Goal: Task Accomplishment & Management: Complete application form

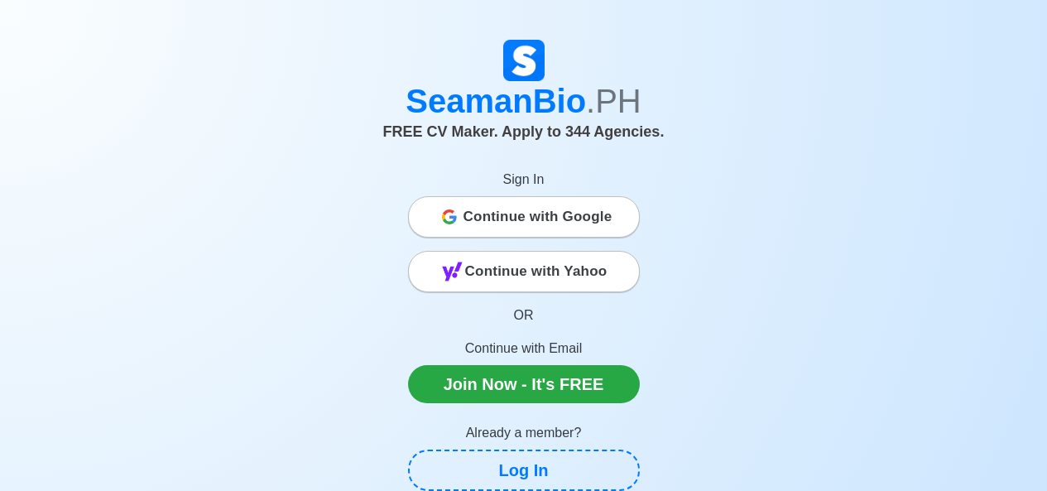
click at [510, 212] on span "Continue with Google" at bounding box center [537, 216] width 149 height 33
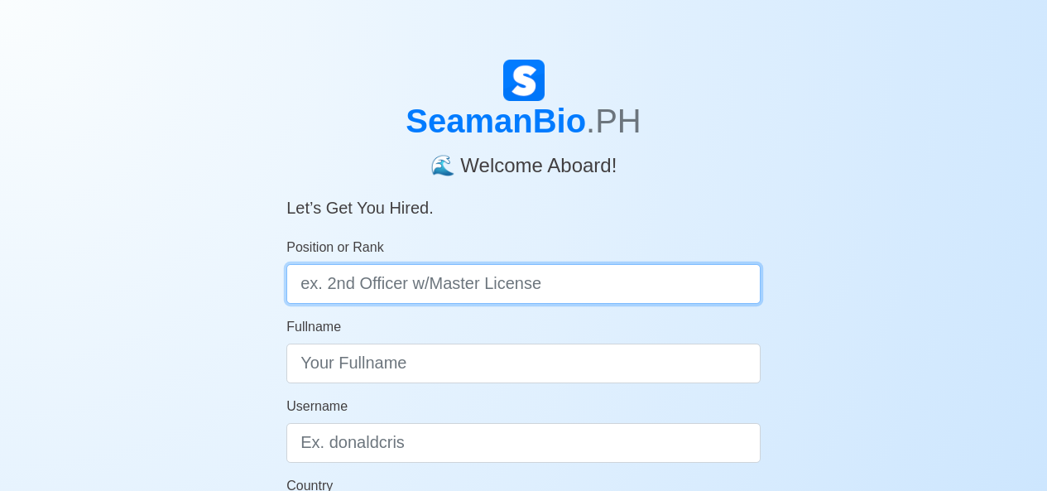
click at [415, 295] on input "Position or Rank" at bounding box center [523, 284] width 474 height 40
click at [383, 288] on input "Position or Rank" at bounding box center [523, 284] width 474 height 40
type input "HOUSEKEEPING"
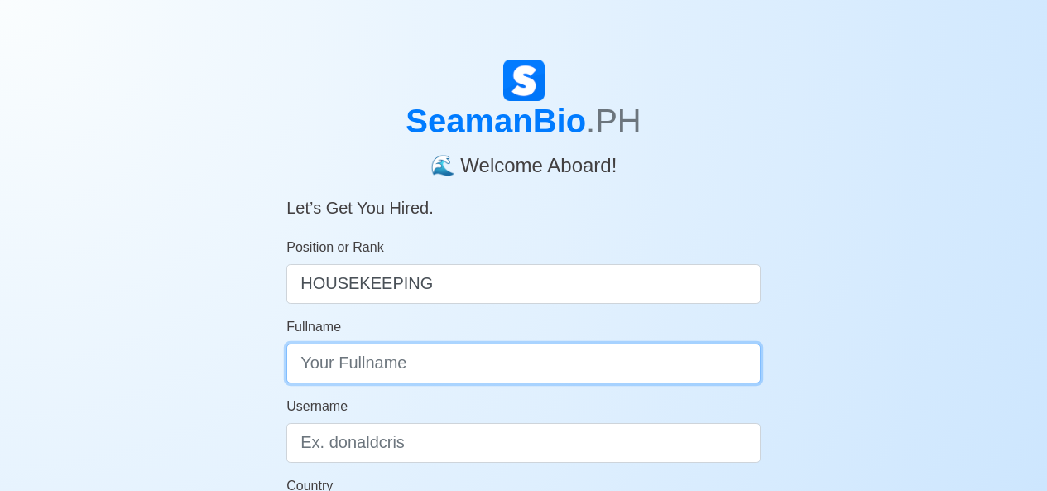
click at [366, 365] on input "Fullname" at bounding box center [523, 363] width 474 height 40
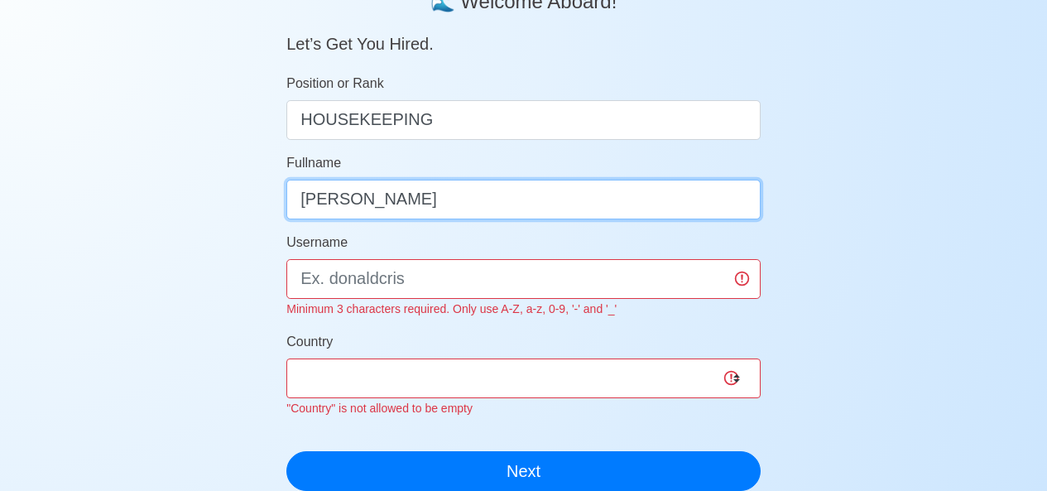
scroll to position [166, 0]
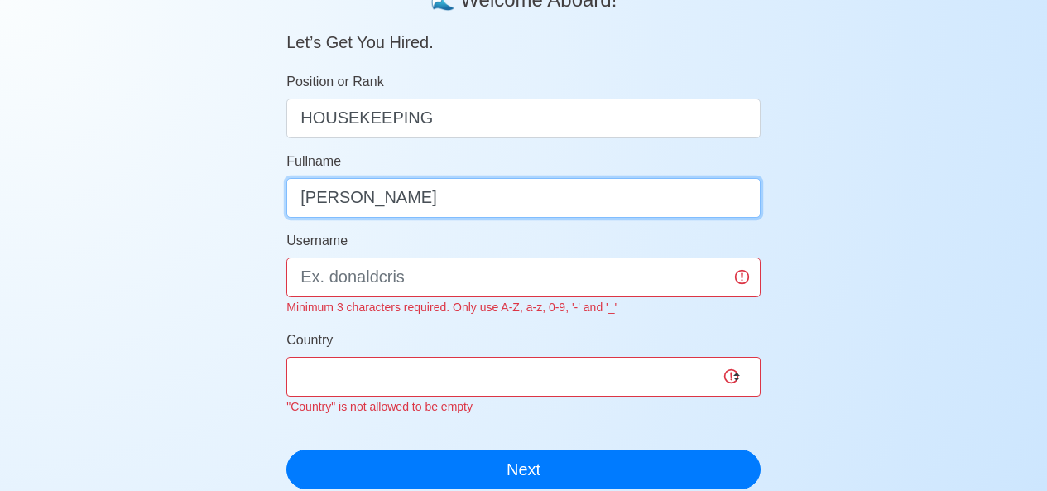
type input "RACHELLE M. PINGUL"
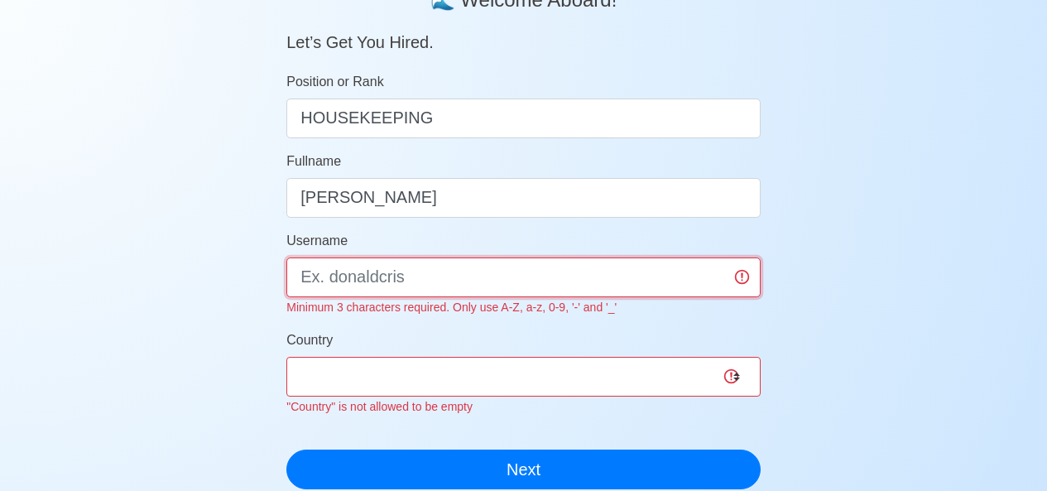
click at [460, 265] on input "Username" at bounding box center [523, 277] width 474 height 40
type input "RACHELLE"
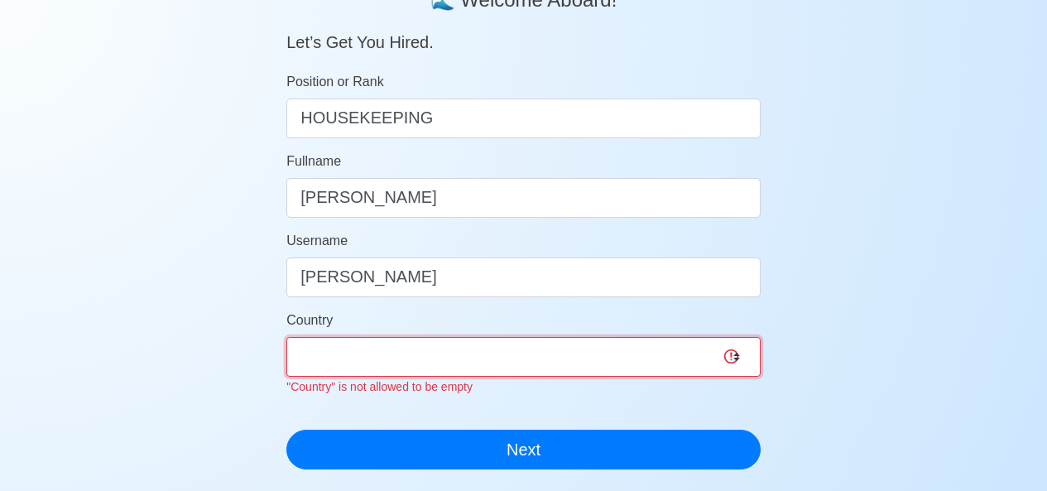
click at [444, 389] on div "Country Afghanistan Åland Islands Albania Algeria American Samoa Andorra Angola…" at bounding box center [523, 353] width 474 height 86
select select "PH"
click at [286, 337] on select "Afghanistan Åland Islands Albania Algeria American Samoa Andorra Angola Anguill…" at bounding box center [523, 357] width 474 height 40
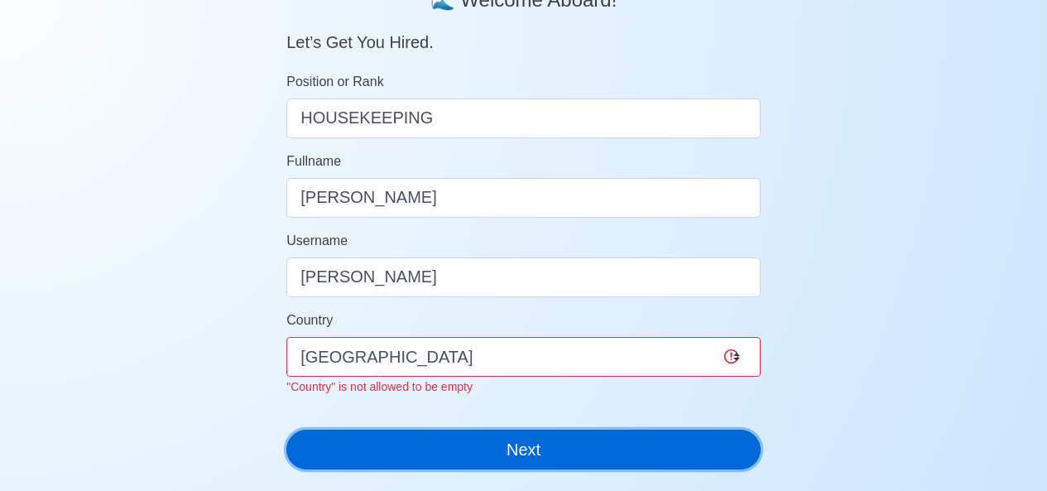
click at [495, 457] on div "SeamanBio .PH 🌊 Welcome Aboard! Let’s Get You Hired. Position or Rank HOUSEKEEP…" at bounding box center [523, 188] width 474 height 588
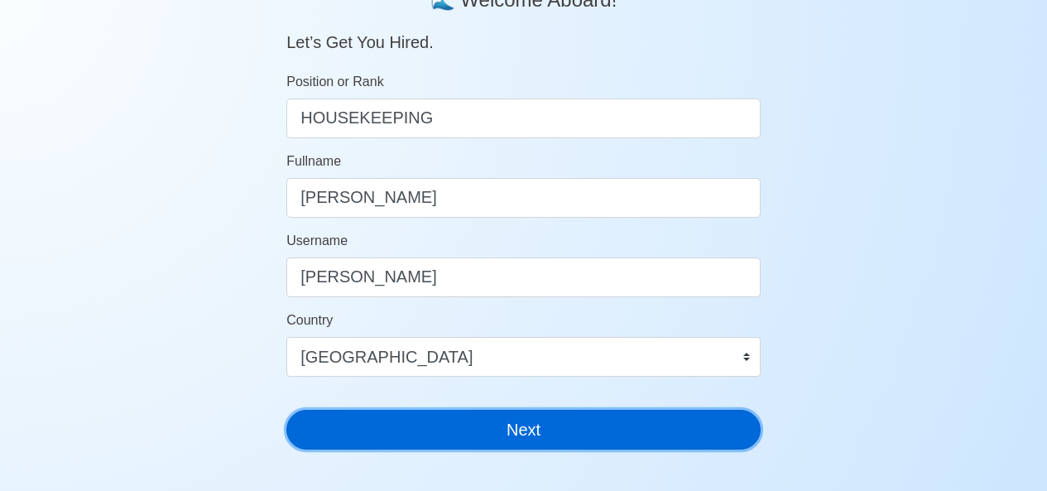
click at [398, 443] on button "Next" at bounding box center [523, 430] width 474 height 40
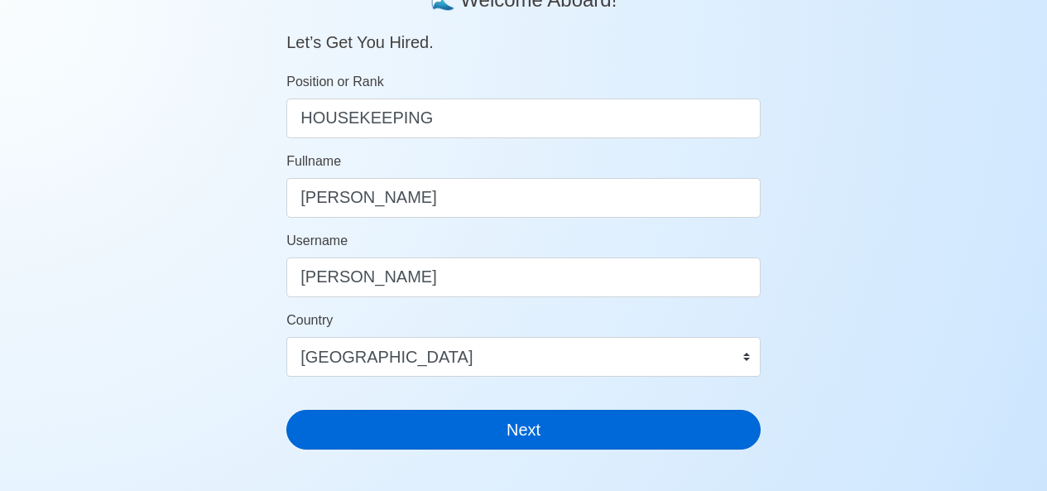
scroll to position [20, 0]
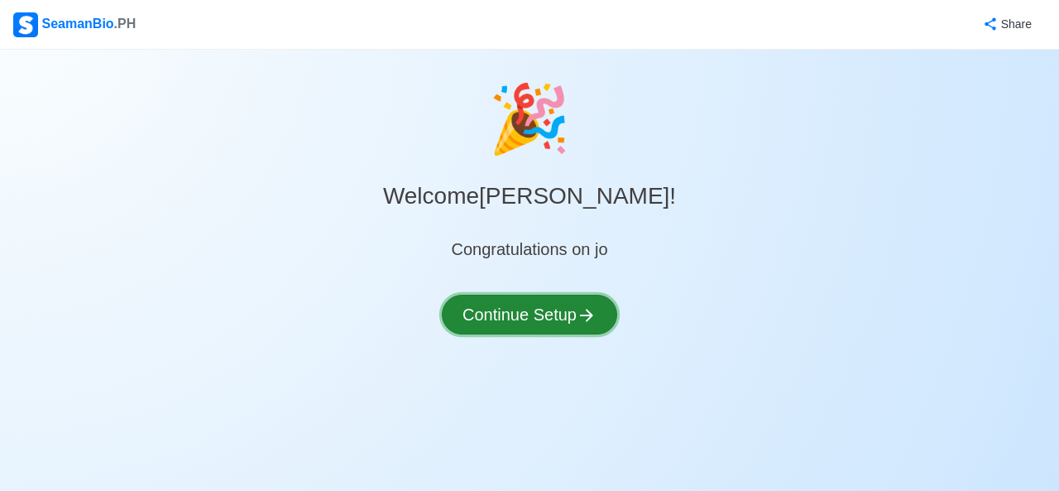
click at [520, 318] on button "Continue Setup" at bounding box center [529, 315] width 175 height 40
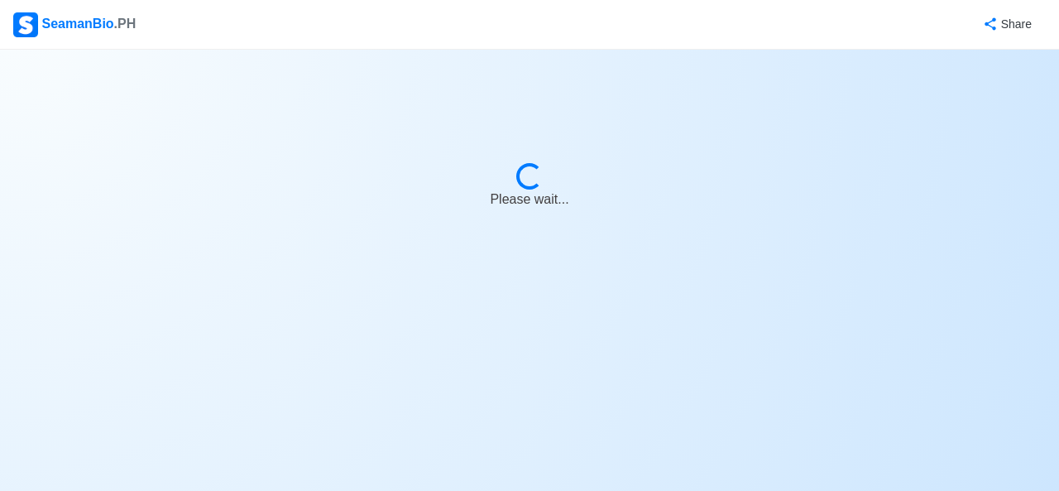
select select "Visible for Hiring"
select select "PH"
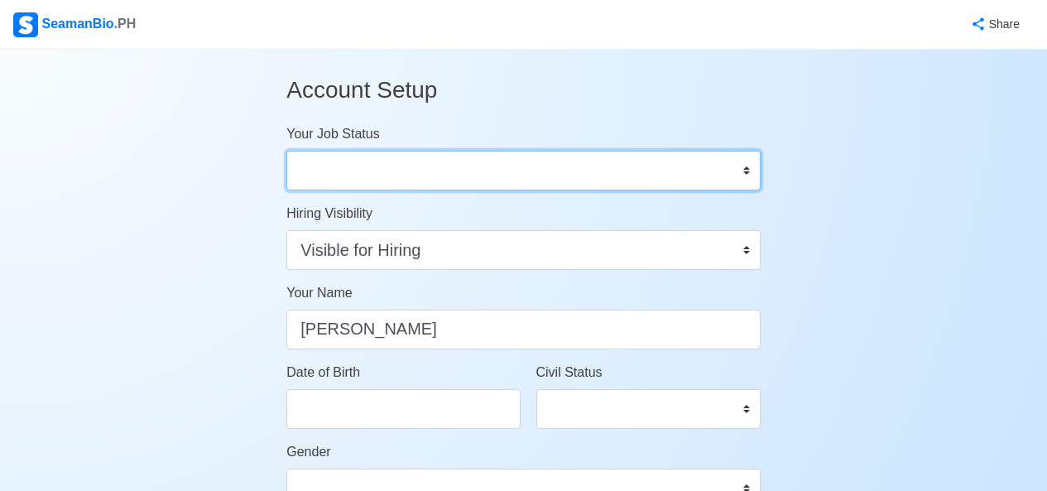
click at [444, 172] on select "Onboard Actively Looking for Job Not Looking for Job" at bounding box center [523, 171] width 474 height 40
select select "Actively Looking for Job"
click at [286, 151] on select "Onboard Actively Looking for Job Not Looking for Job" at bounding box center [523, 171] width 474 height 40
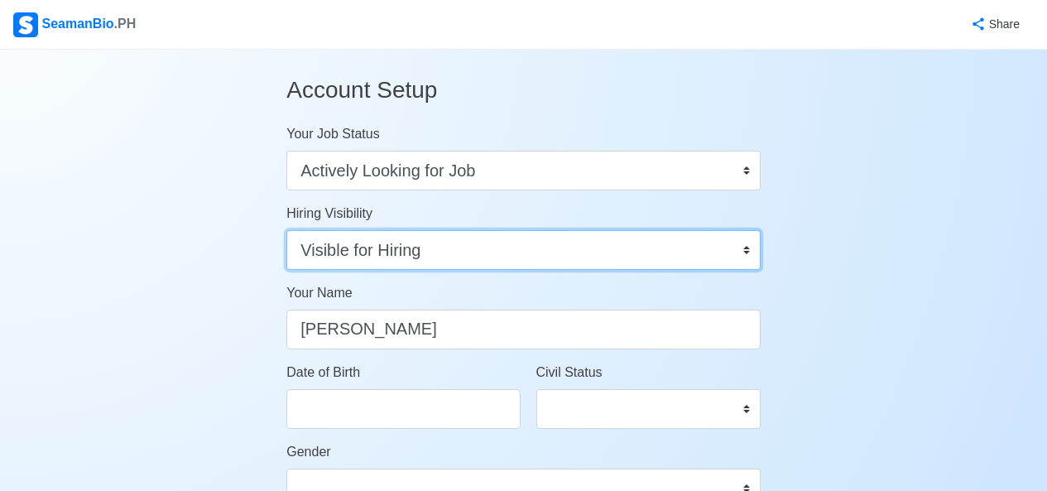
click at [361, 255] on select "Visible for Hiring Not Visible for Hiring" at bounding box center [523, 250] width 474 height 40
click at [366, 256] on select "Visible for Hiring Not Visible for Hiring" at bounding box center [523, 250] width 474 height 40
click at [286, 230] on select "Visible for Hiring Not Visible for Hiring" at bounding box center [523, 250] width 474 height 40
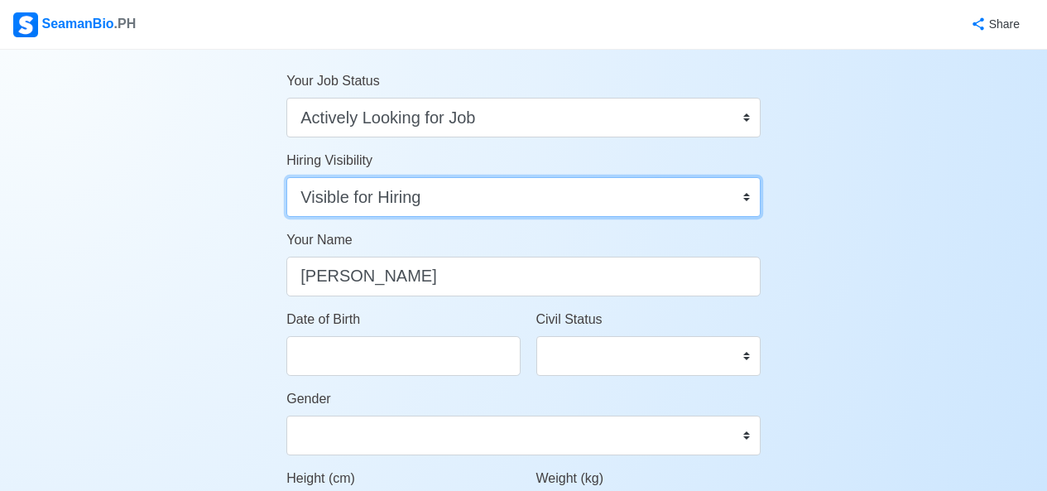
scroll to position [83, 0]
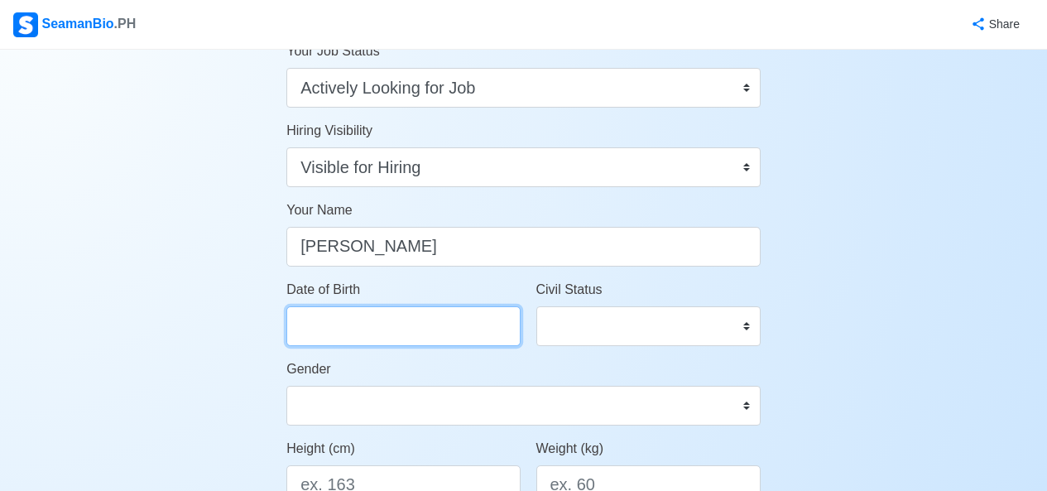
click at [358, 334] on input "Date of Birth" at bounding box center [402, 326] width 233 height 40
select select "****"
select select "*******"
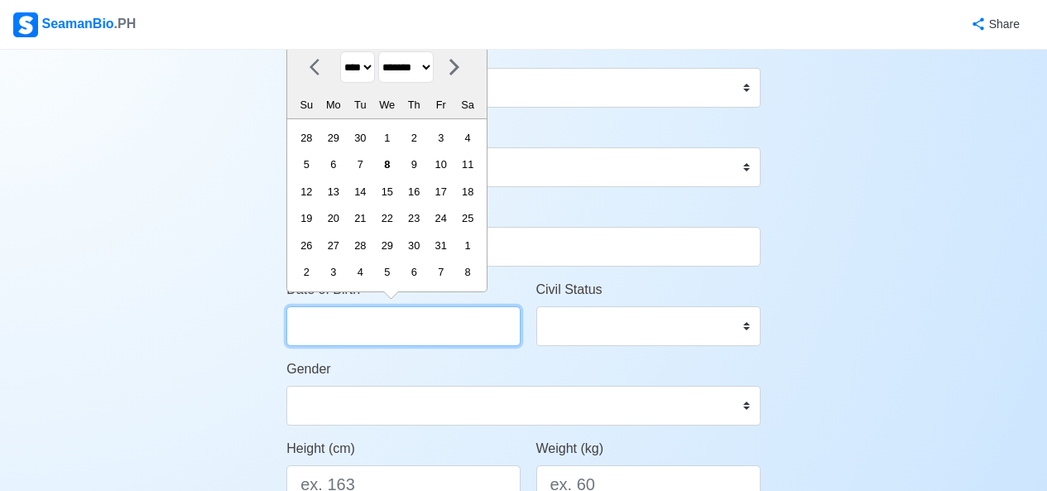
type input "1"
select select "*******"
type input "11"
select select "********"
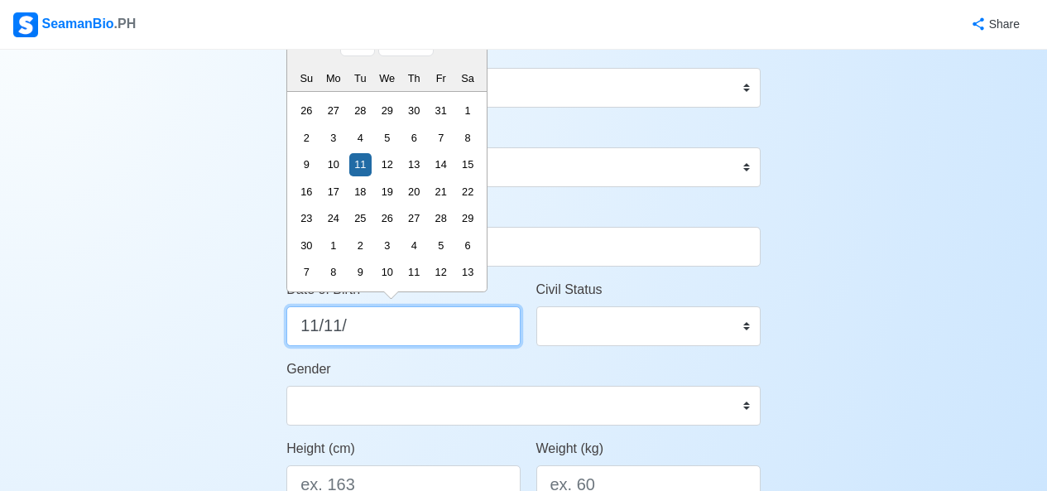
type input "11/11/1"
select select "****"
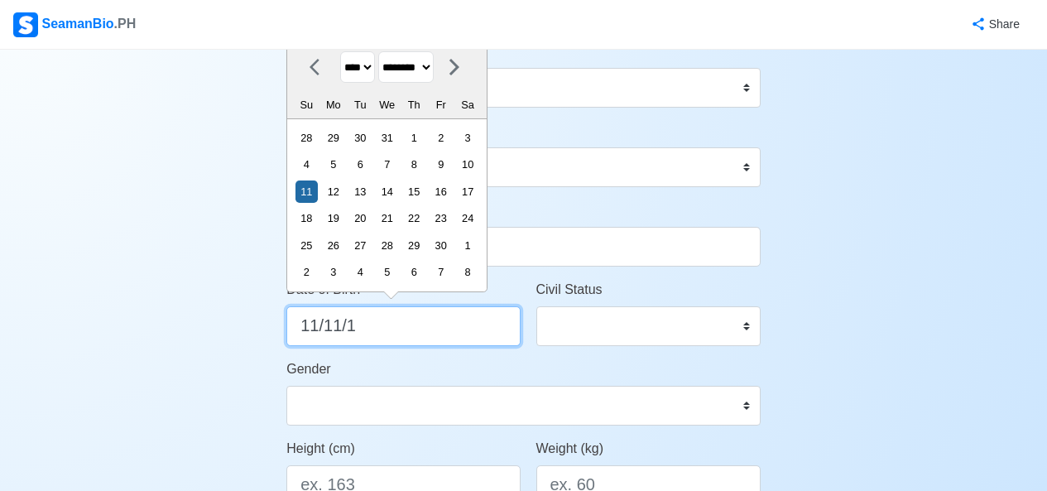
type input "11/11/19"
select select "****"
type input "11/11/1993"
select select "****"
type input "11/11/1993"
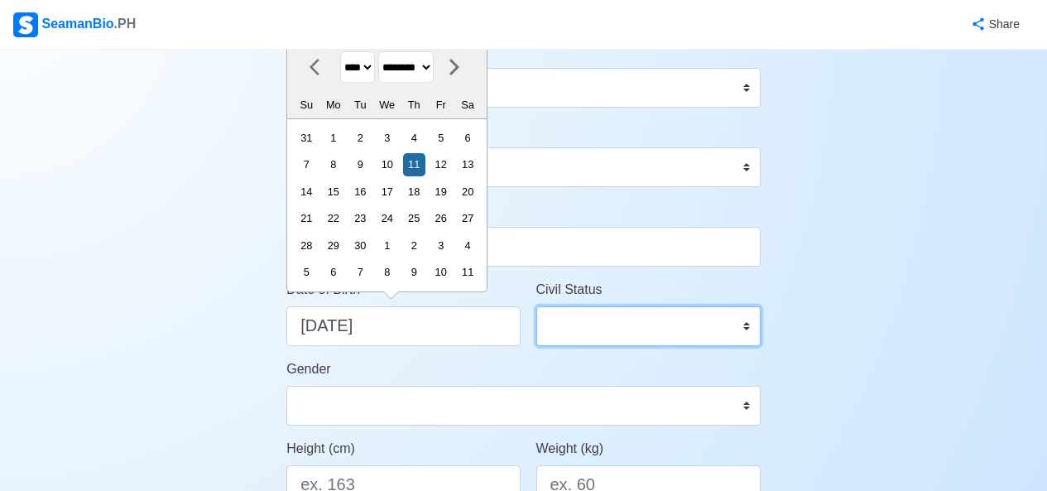
click at [646, 338] on select "Single Married Widowed Separated" at bounding box center [648, 326] width 224 height 40
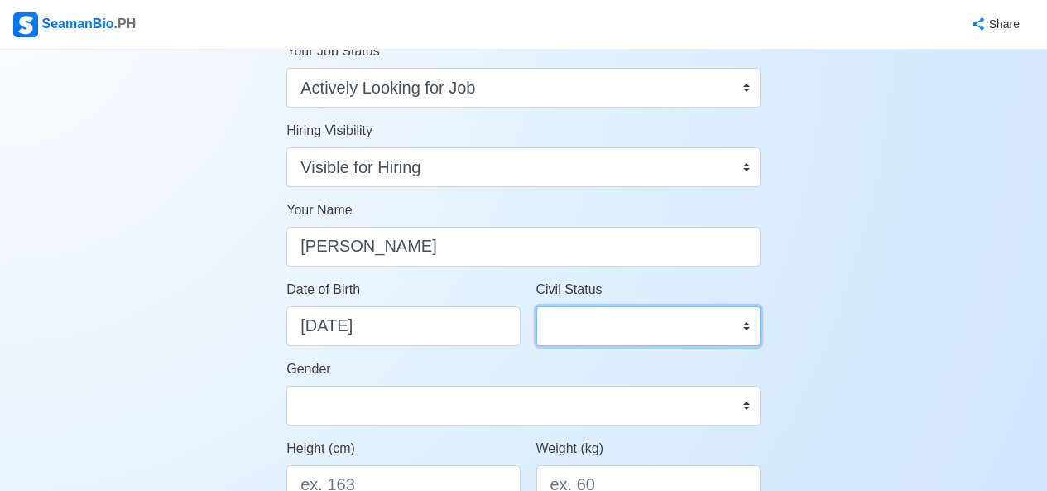
select select "Married"
click at [536, 306] on select "Single Married Widowed Separated" at bounding box center [648, 326] width 224 height 40
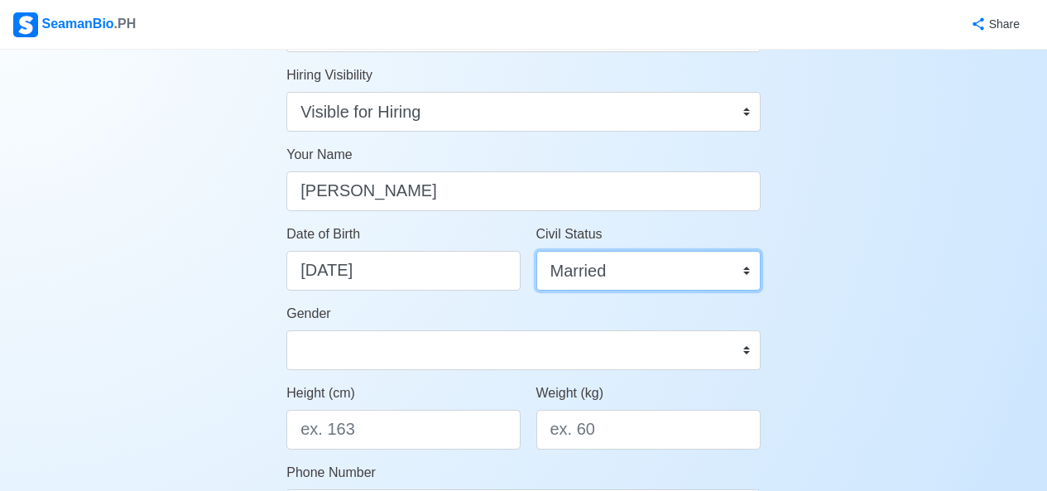
scroll to position [166, 0]
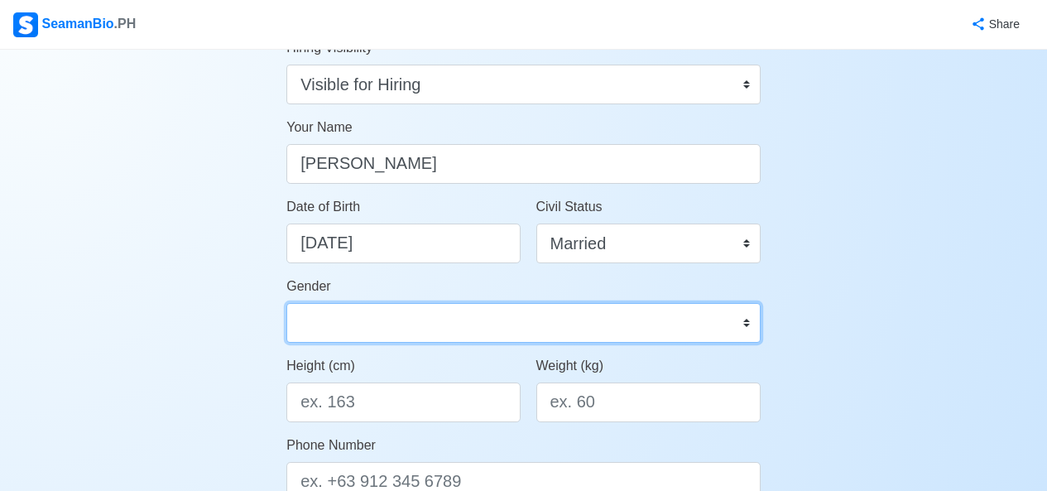
click at [411, 323] on select "Male Female" at bounding box center [523, 323] width 474 height 40
select select "[DEMOGRAPHIC_DATA]"
click at [286, 303] on select "Male Female" at bounding box center [523, 323] width 474 height 40
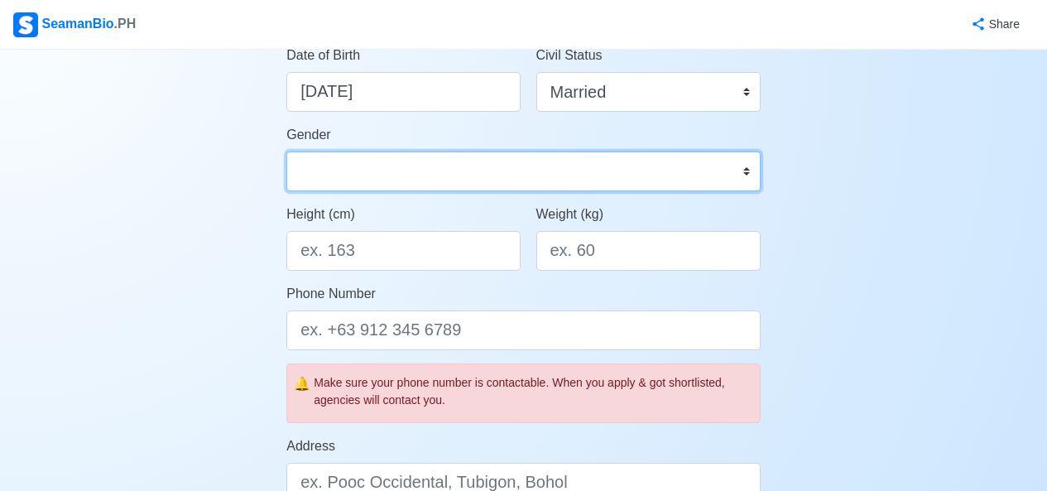
scroll to position [331, 0]
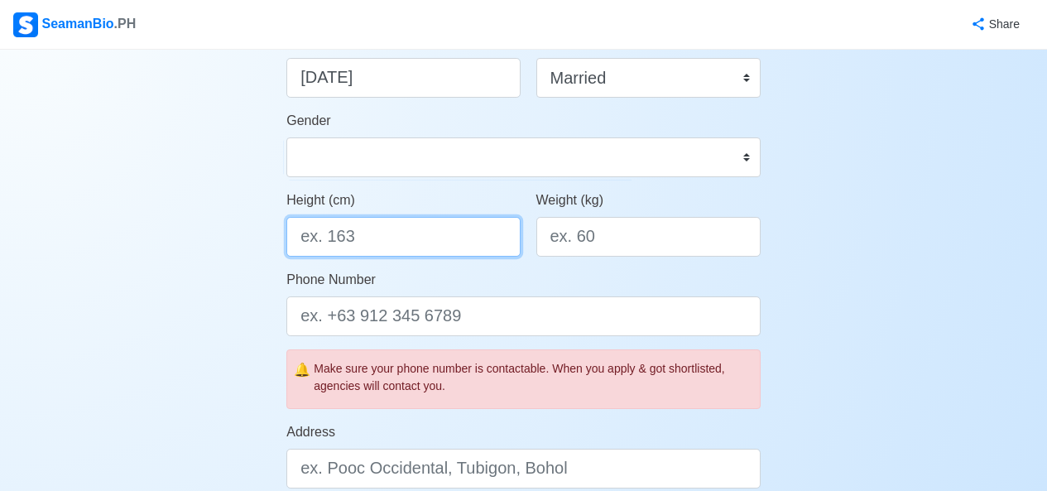
click at [370, 230] on input "Height (cm)" at bounding box center [402, 237] width 233 height 40
click at [373, 235] on input "Height (cm)" at bounding box center [402, 237] width 233 height 40
paste input "157.48 cm"
type input "157.48"
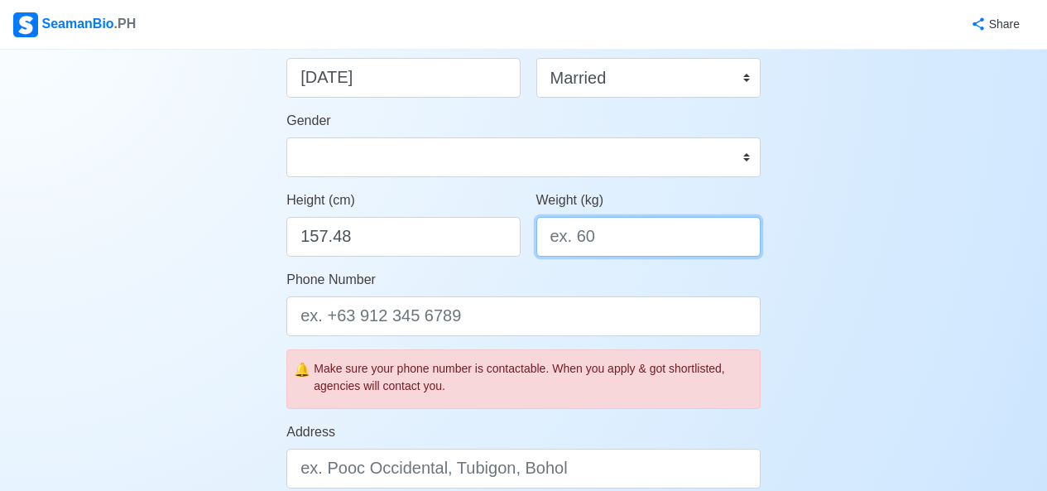
click at [620, 242] on input "Weight (kg)" at bounding box center [648, 237] width 224 height 40
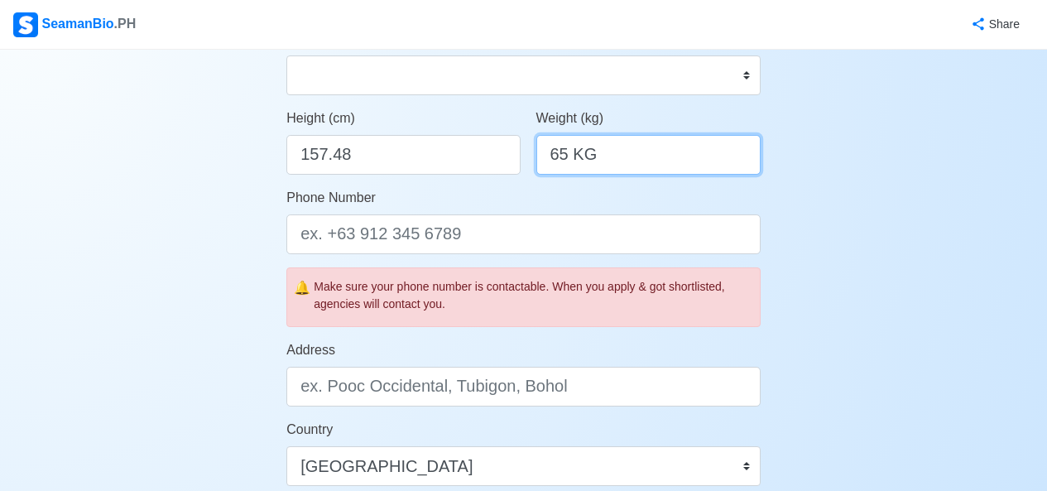
scroll to position [414, 0]
type input "65 KG"
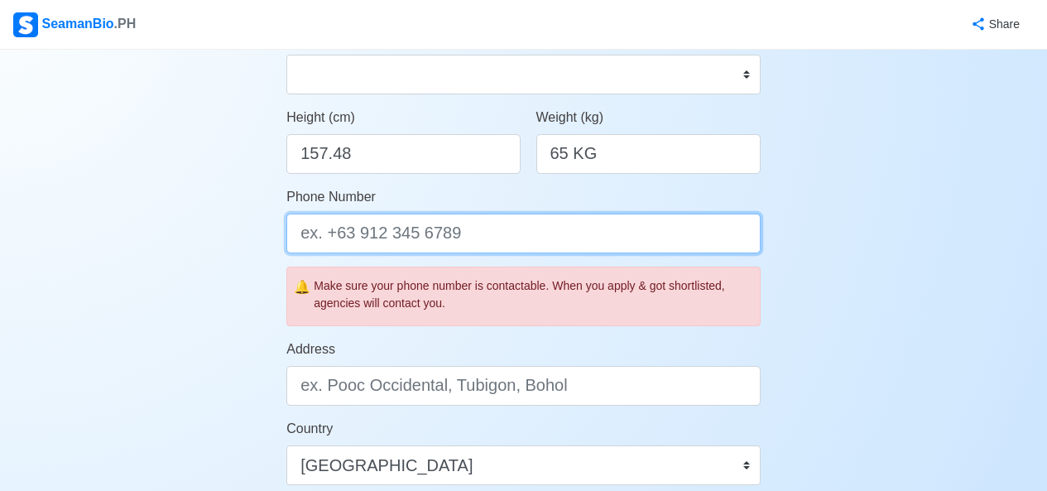
click at [415, 243] on input "Phone Number" at bounding box center [523, 234] width 474 height 40
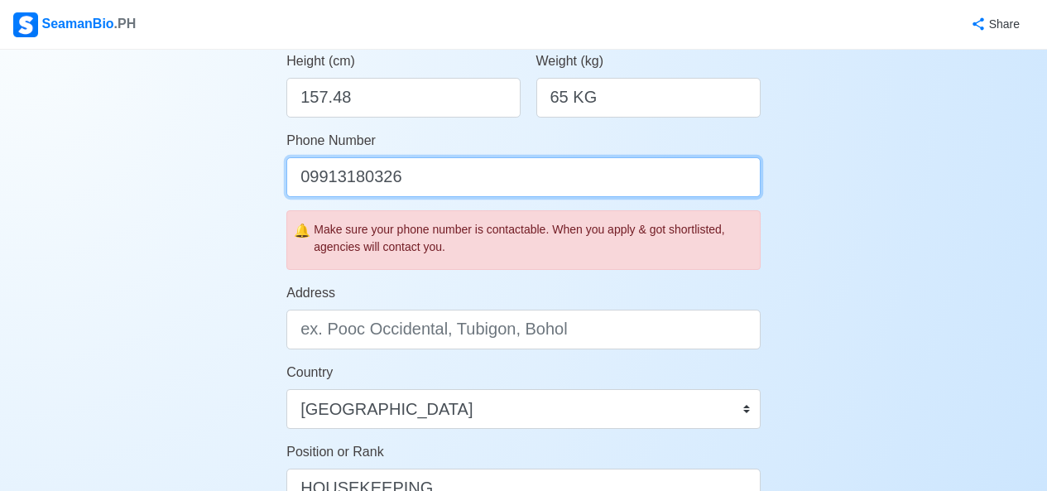
scroll to position [497, 0]
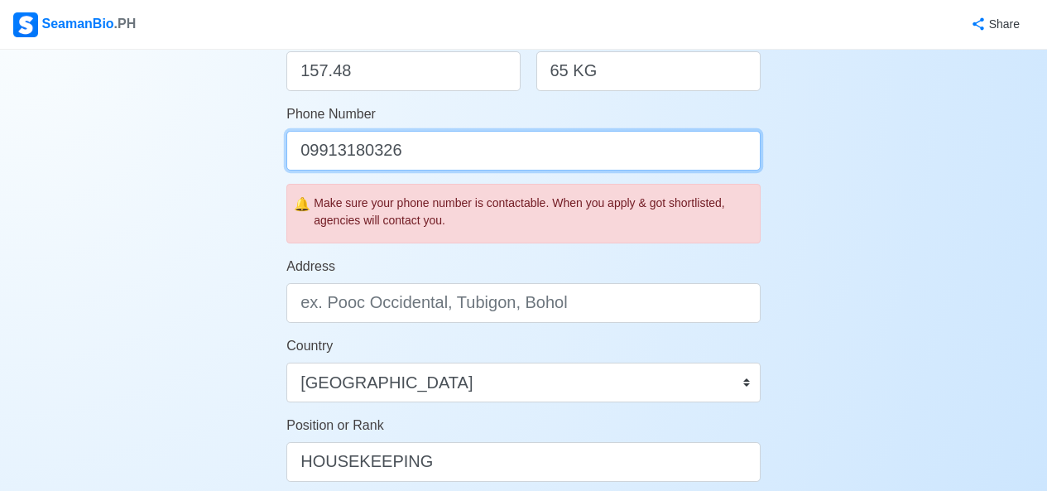
type input "09913180326"
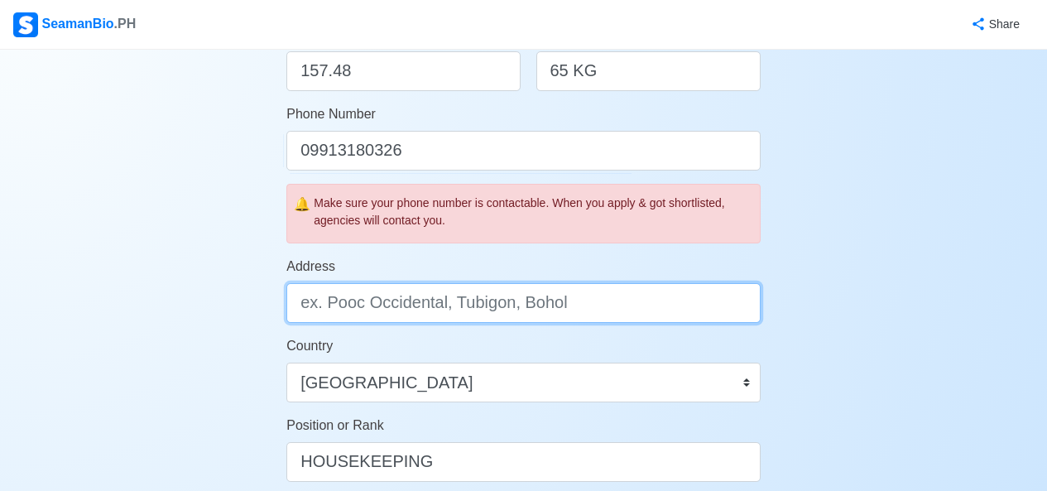
click at [420, 303] on input "Address" at bounding box center [523, 303] width 474 height 40
type input "p"
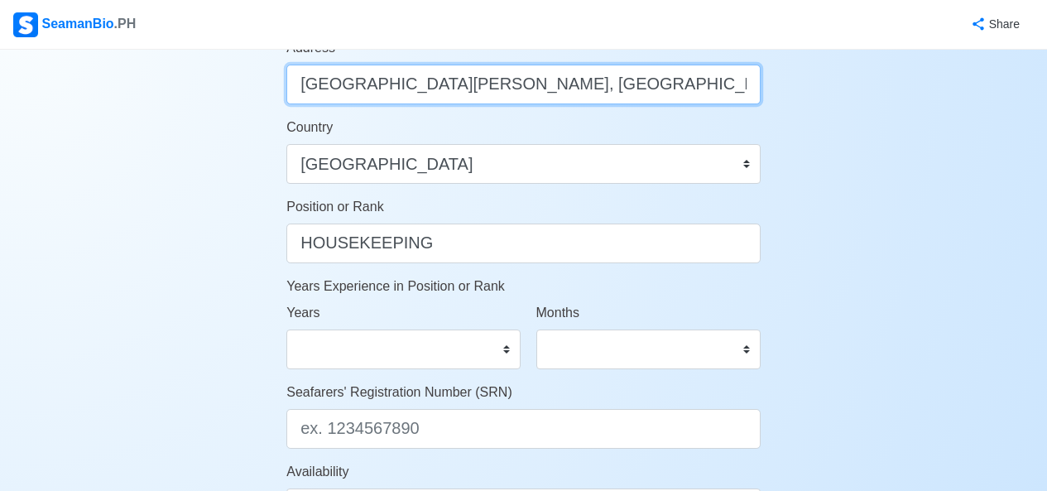
scroll to position [745, 0]
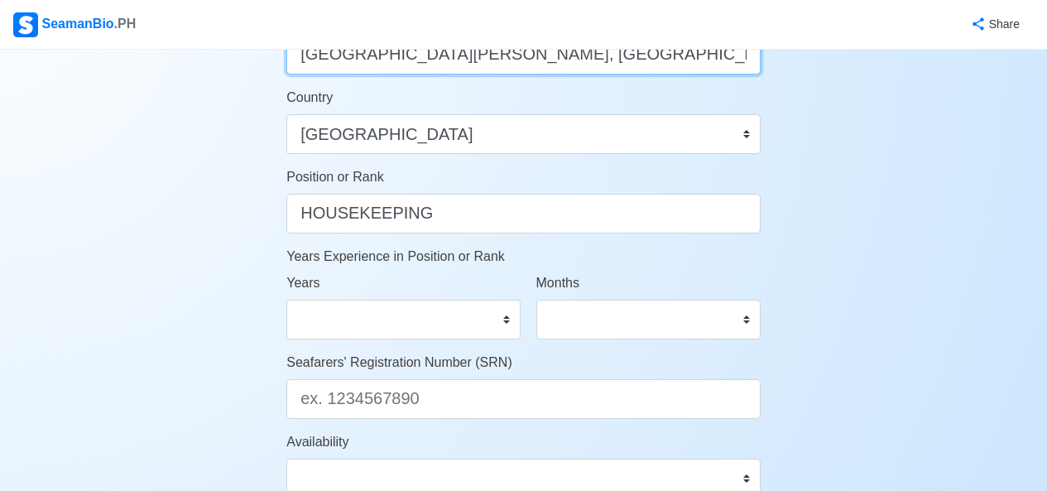
type input "[GEOGRAPHIC_DATA][PERSON_NAME], [GEOGRAPHIC_DATA]"
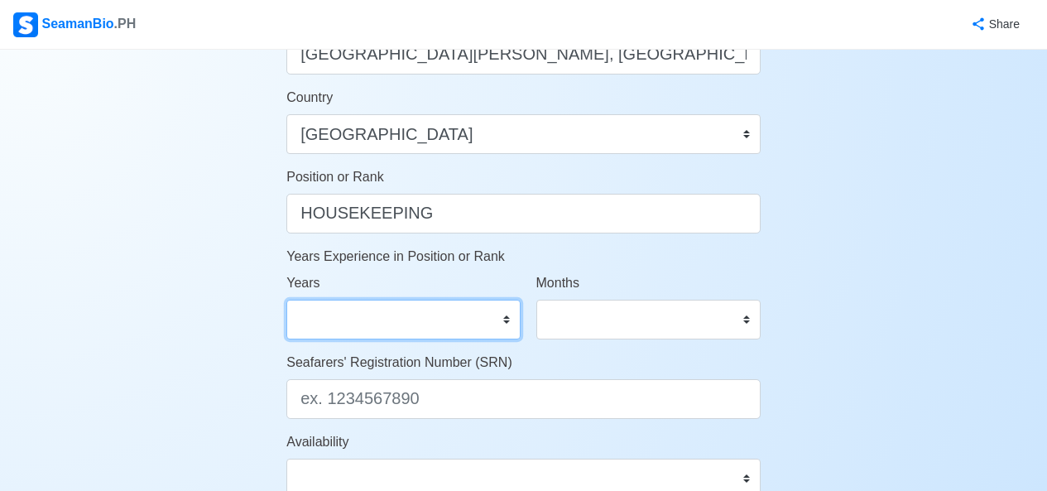
click at [445, 325] on select "0 1 2 3 4 5 6 7 8 9 10 11 12 13 14 15 16 17 18 19 20 21 22 23 24 25 26 27 28 29…" at bounding box center [402, 320] width 233 height 40
click at [286, 300] on select "0 1 2 3 4 5 6 7 8 9 10 11 12 13 14 15 16 17 18 19 20 21 22 23 24 25 26 27 28 29…" at bounding box center [402, 320] width 233 height 40
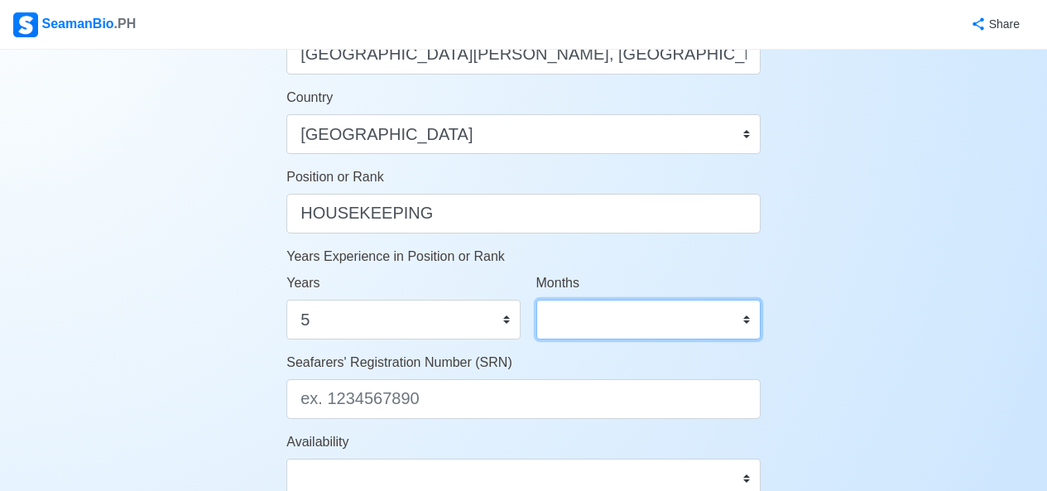
click at [645, 305] on select "0 1 2 3 4 5 6 7 8 9 10 11" at bounding box center [648, 320] width 224 height 40
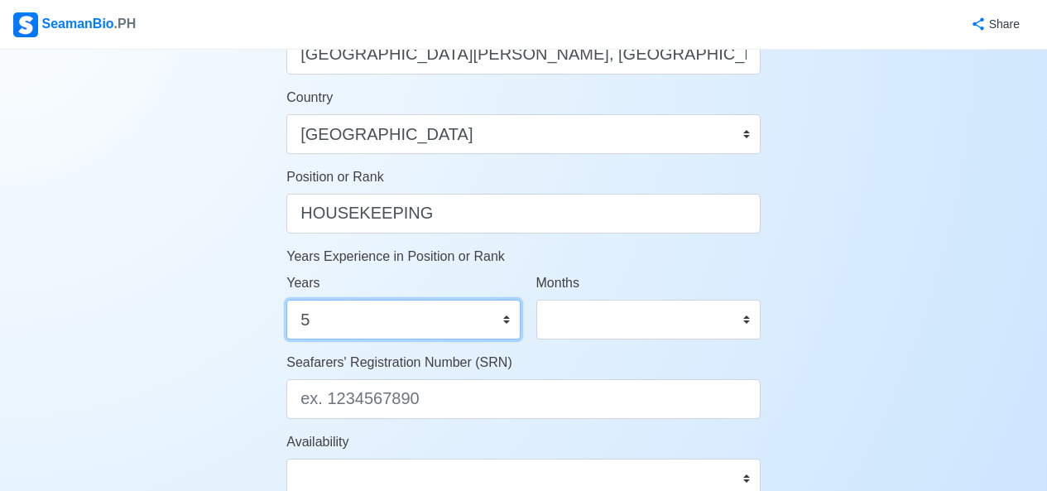
click at [402, 324] on select "0 1 2 3 4 5 6 7 8 9 10 11 12 13 14 15 16 17 18 19 20 21 22 23 24 25 26 27 28 29…" at bounding box center [402, 320] width 233 height 40
select select "0"
click at [286, 300] on select "0 1 2 3 4 5 6 7 8 9 10 11 12 13 14 15 16 17 18 19 20 21 22 23 24 25 26 27 28 29…" at bounding box center [402, 320] width 233 height 40
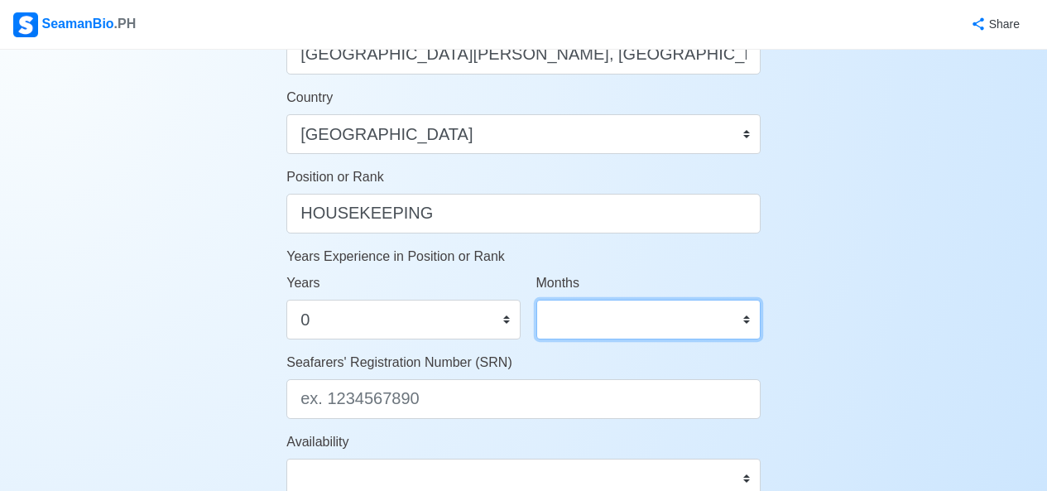
click at [586, 320] on select "0 1 2 3 4 5 6 7 8 9 10 11" at bounding box center [648, 320] width 224 height 40
select select "3"
click at [536, 300] on select "0 1 2 3 4 5 6 7 8 9 10 11" at bounding box center [648, 320] width 224 height 40
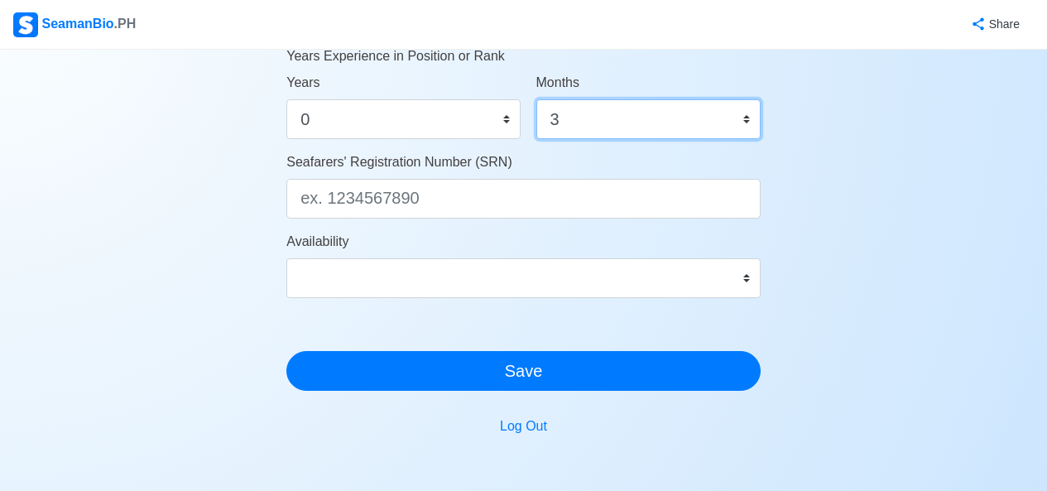
scroll to position [1049, 0]
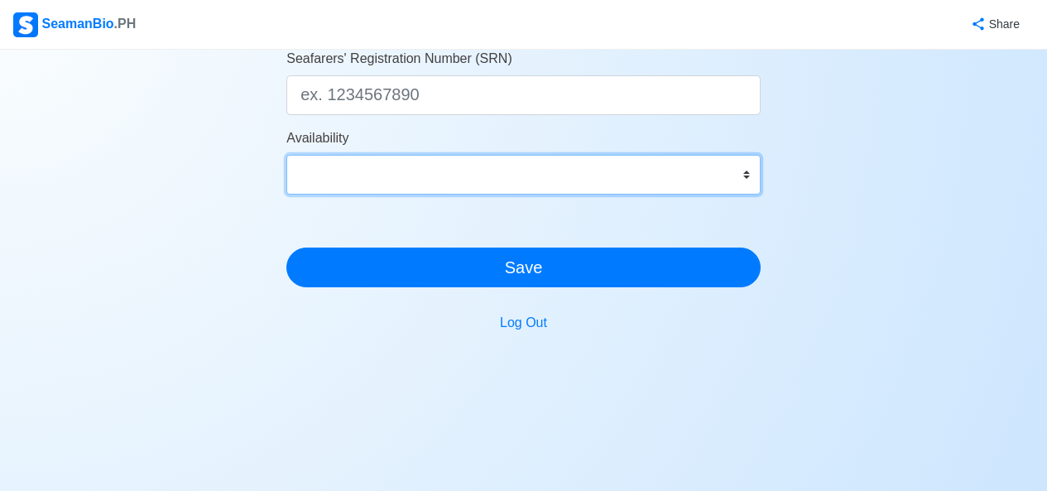
click at [387, 177] on select "Immediate Nov 2025 Dec 2025 Jan 2026 Feb 2026 Mar 2026 Apr 2026 May 2026 Jun 20…" at bounding box center [523, 175] width 474 height 40
select select "4102416000000"
click at [286, 155] on select "Immediate Nov 2025 Dec 2025 Jan 2026 Feb 2026 Mar 2026 Apr 2026 May 2026 Jun 20…" at bounding box center [523, 175] width 474 height 40
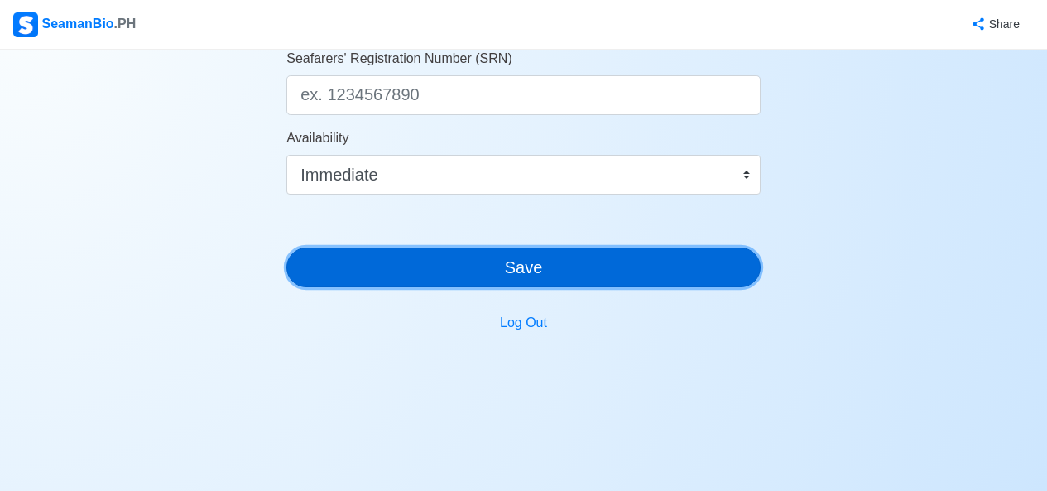
click at [501, 274] on button "Save" at bounding box center [523, 267] width 474 height 40
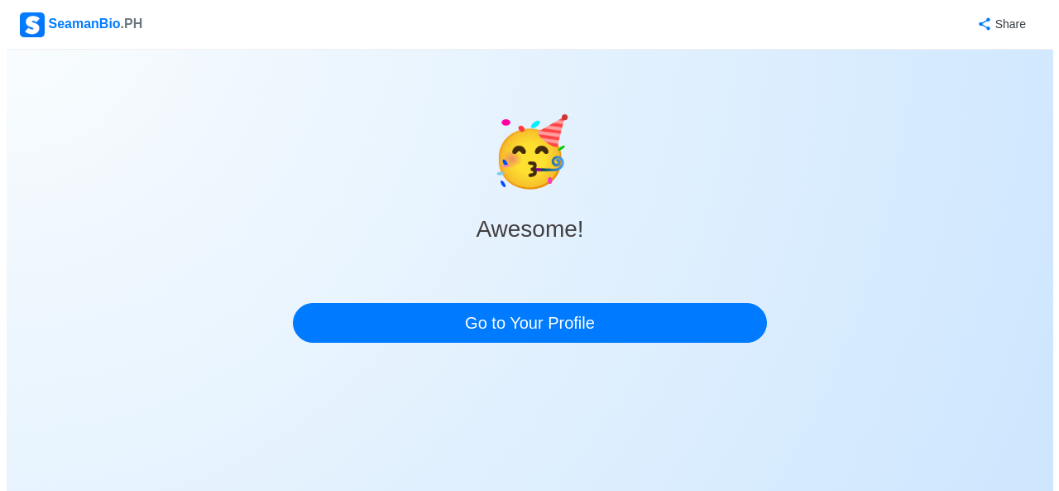
scroll to position [0, 0]
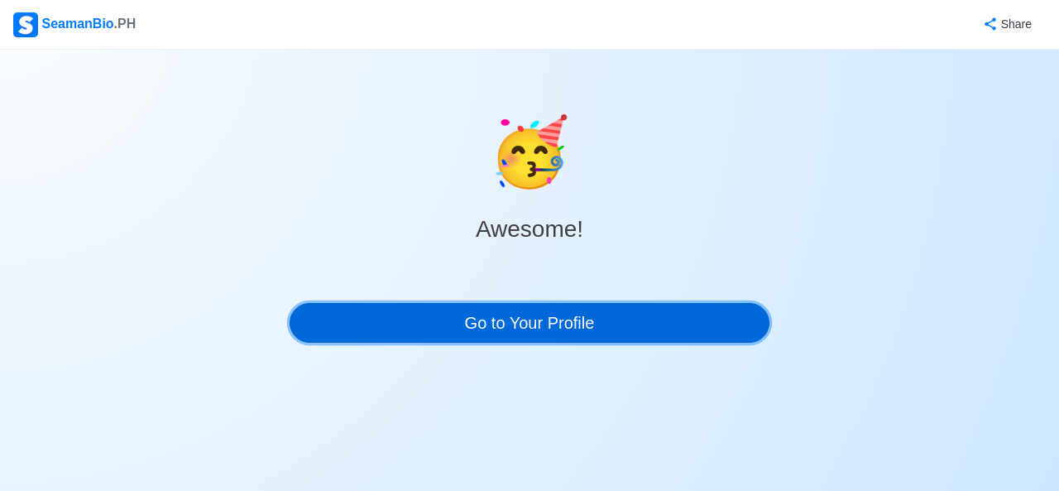
click at [556, 319] on link "Go to Your Profile" at bounding box center [530, 323] width 480 height 40
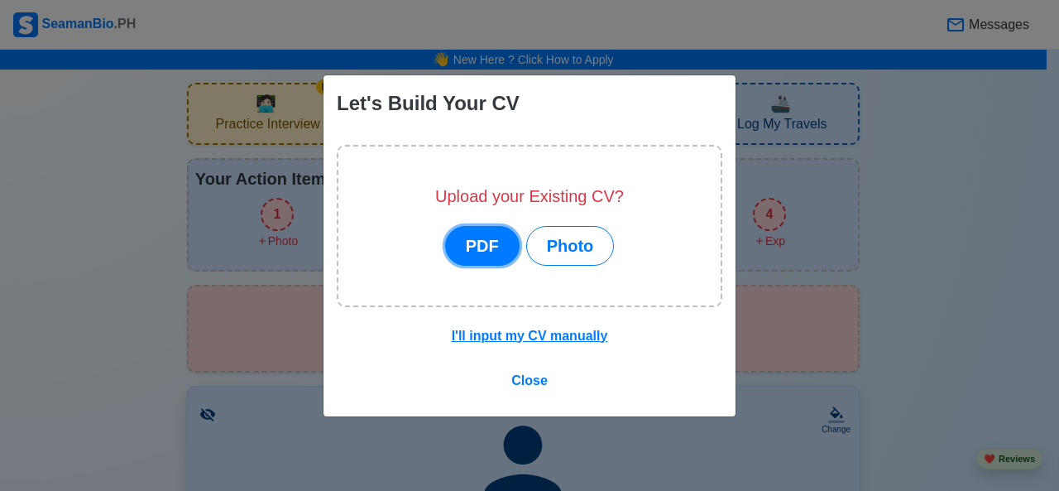
click at [478, 243] on button "PDF" at bounding box center [482, 246] width 74 height 40
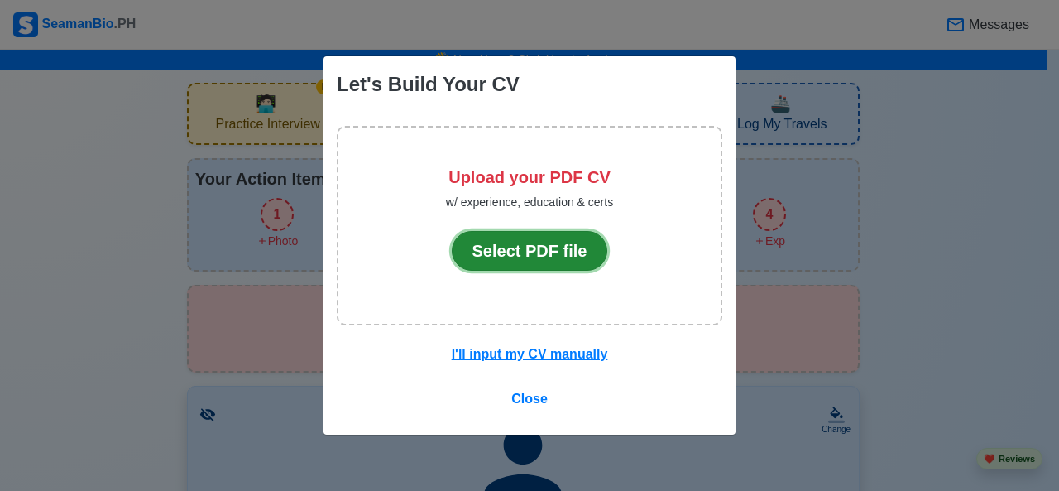
click at [495, 250] on button "Select PDF file" at bounding box center [530, 251] width 156 height 40
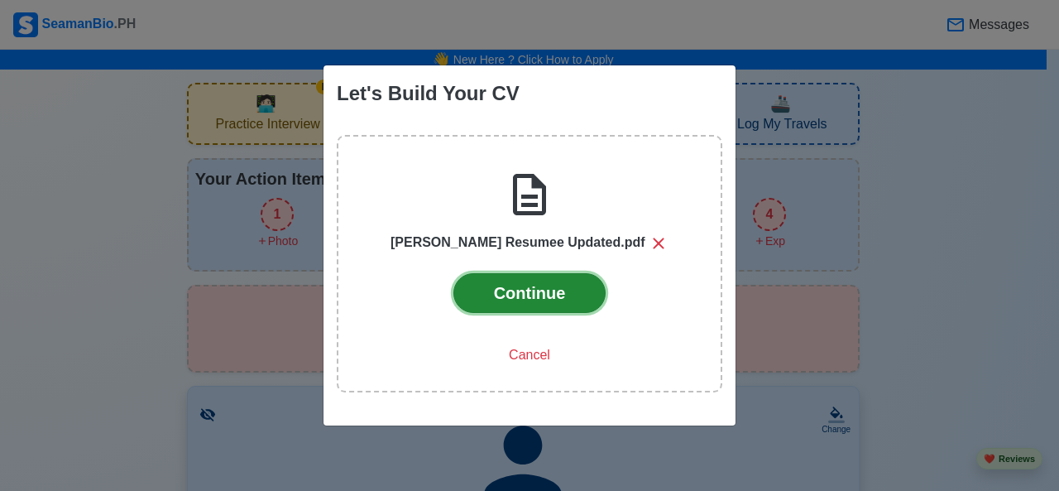
click at [535, 295] on button "Continue" at bounding box center [529, 293] width 153 height 40
click at [562, 286] on button "Continue" at bounding box center [529, 293] width 153 height 40
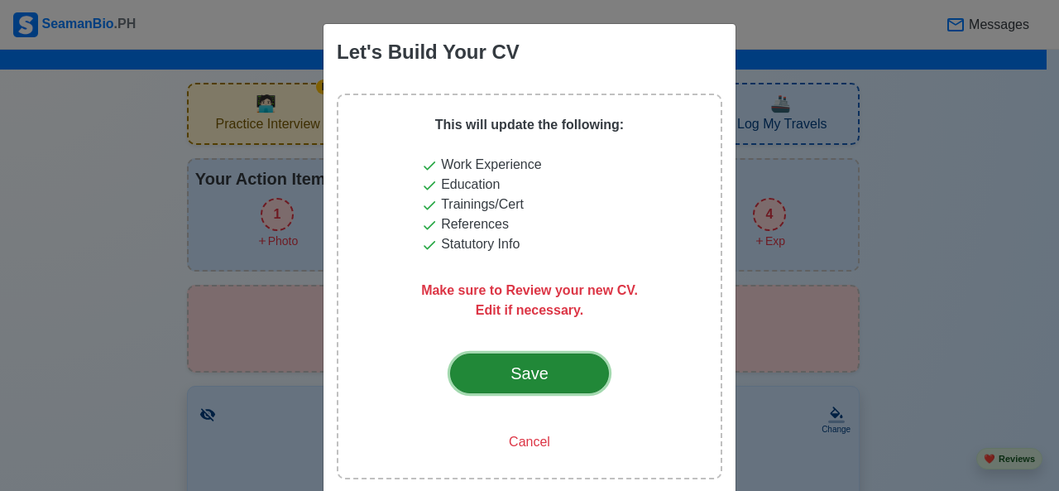
click at [538, 369] on div "Save" at bounding box center [530, 373] width 78 height 25
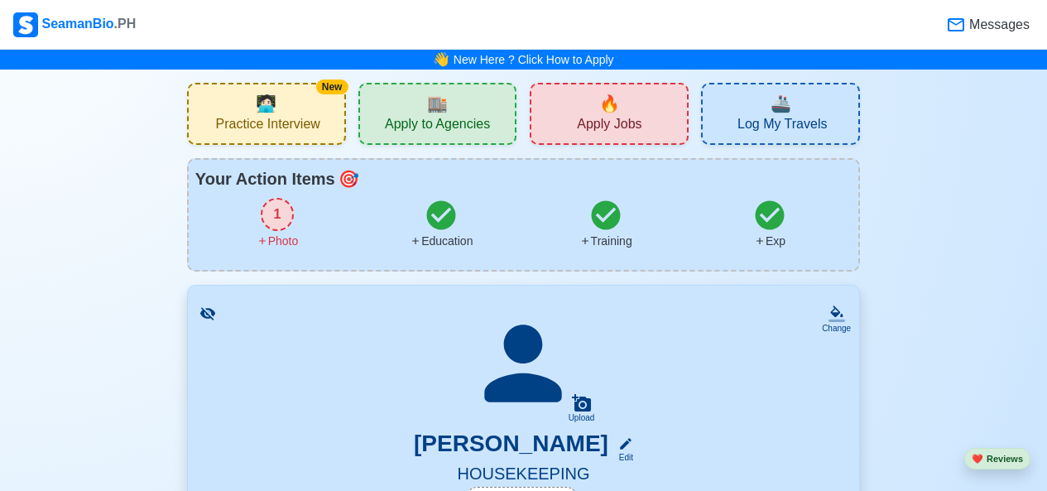
click at [283, 222] on div "1" at bounding box center [277, 214] width 33 height 33
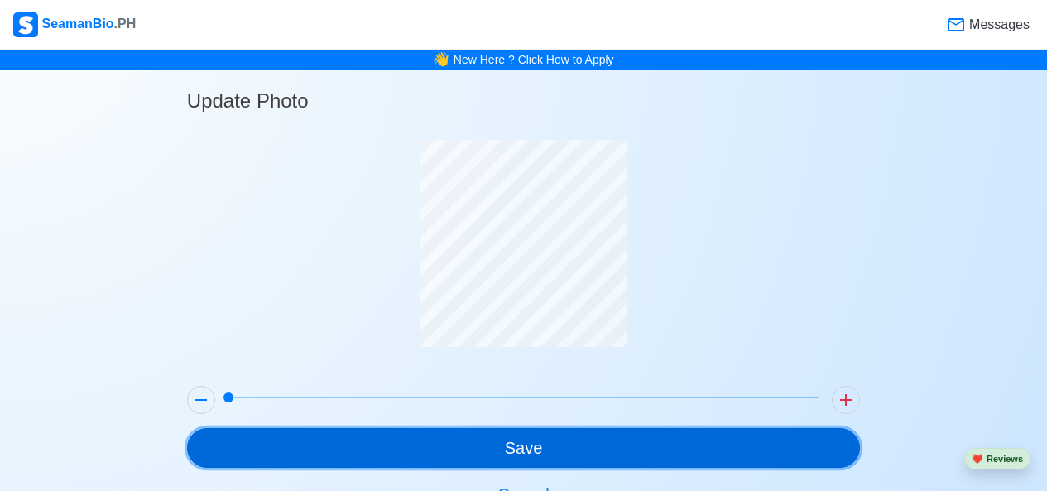
click at [539, 453] on button "Save" at bounding box center [523, 448] width 673 height 40
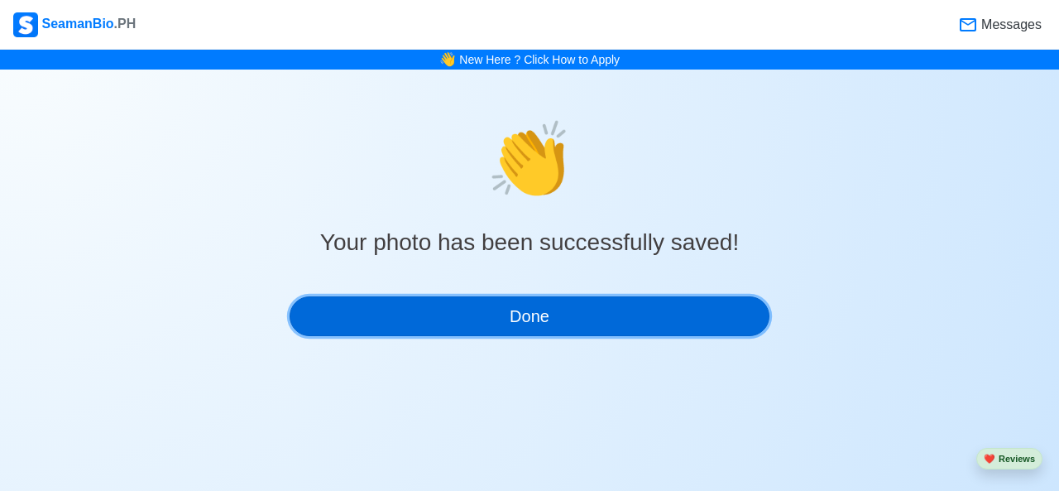
click at [517, 326] on button "Done" at bounding box center [530, 316] width 480 height 40
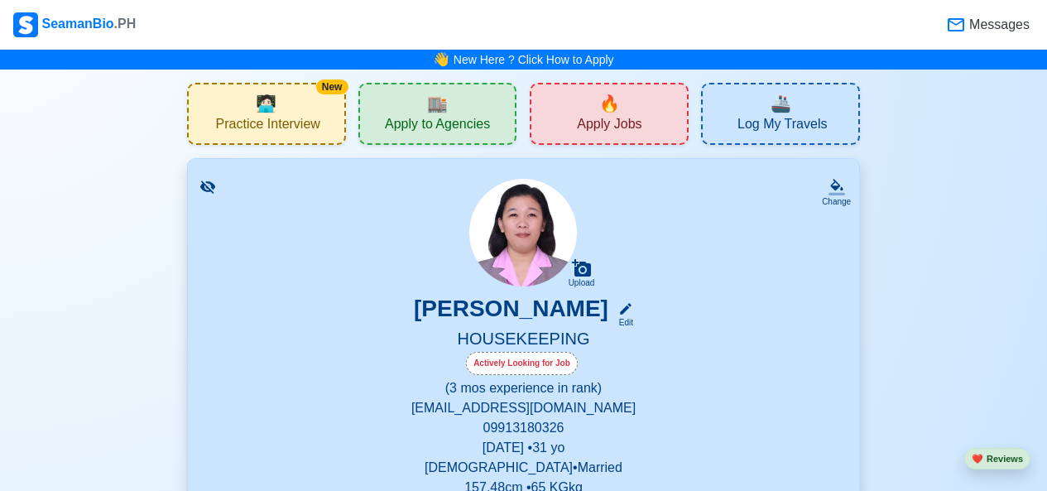
click at [425, 93] on div "🏬 Apply to Agencies" at bounding box center [437, 114] width 159 height 62
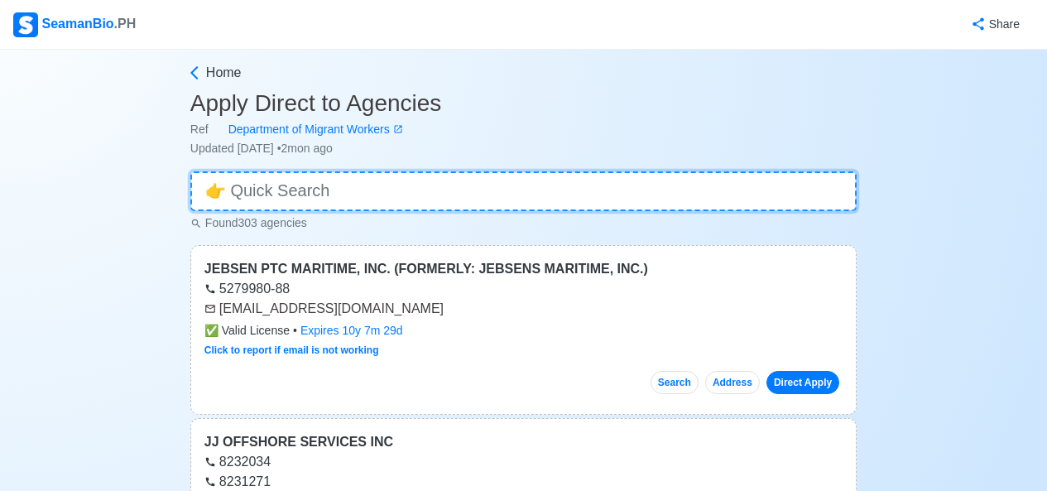
click at [334, 179] on input at bounding box center [523, 191] width 666 height 40
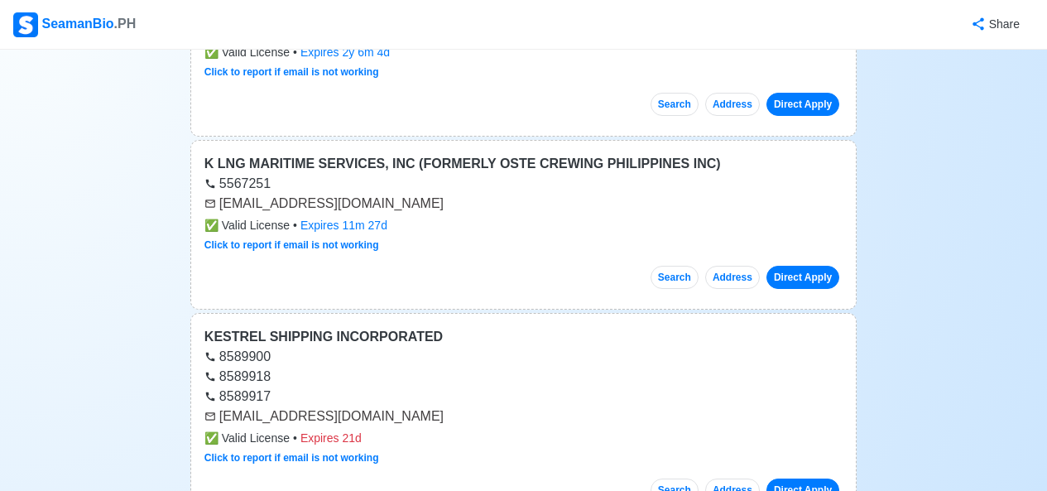
scroll to position [497, 0]
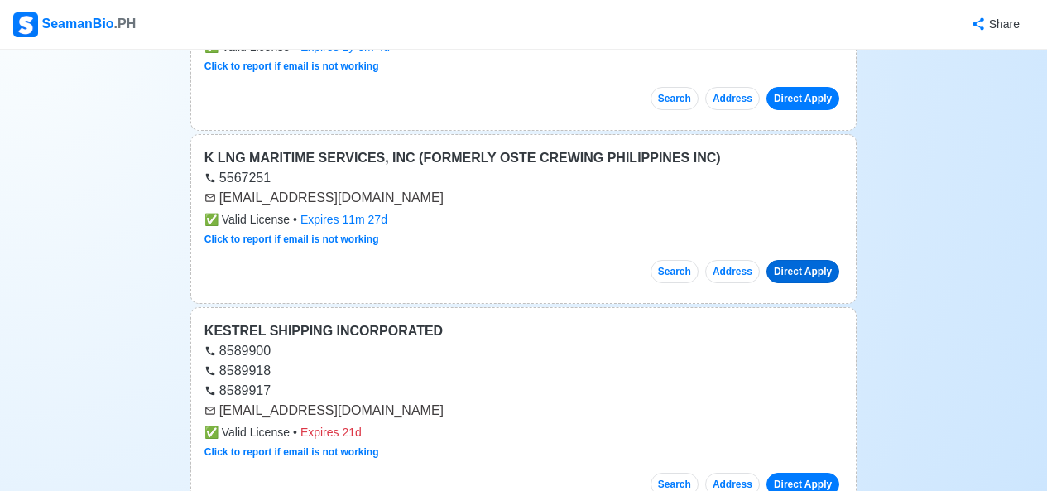
click at [803, 274] on link "Direct Apply" at bounding box center [802, 271] width 73 height 23
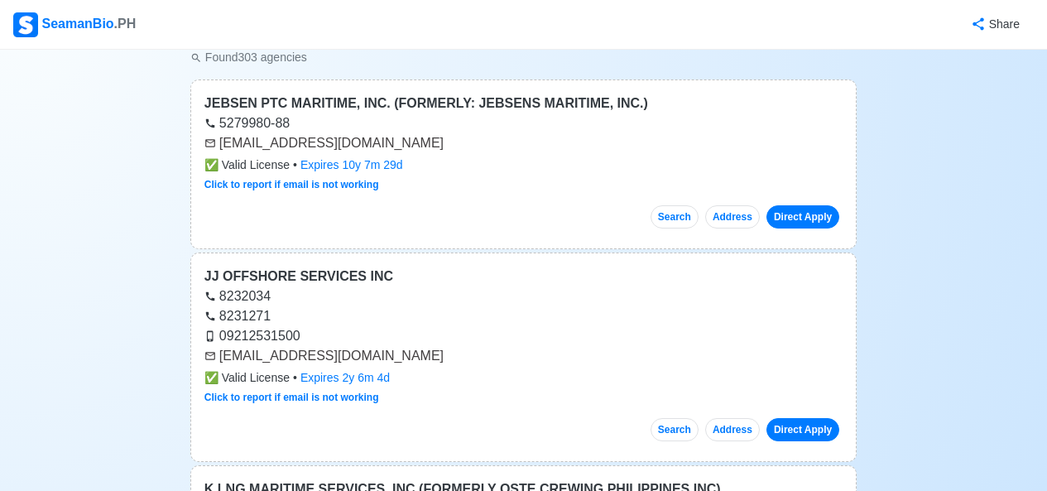
scroll to position [0, 0]
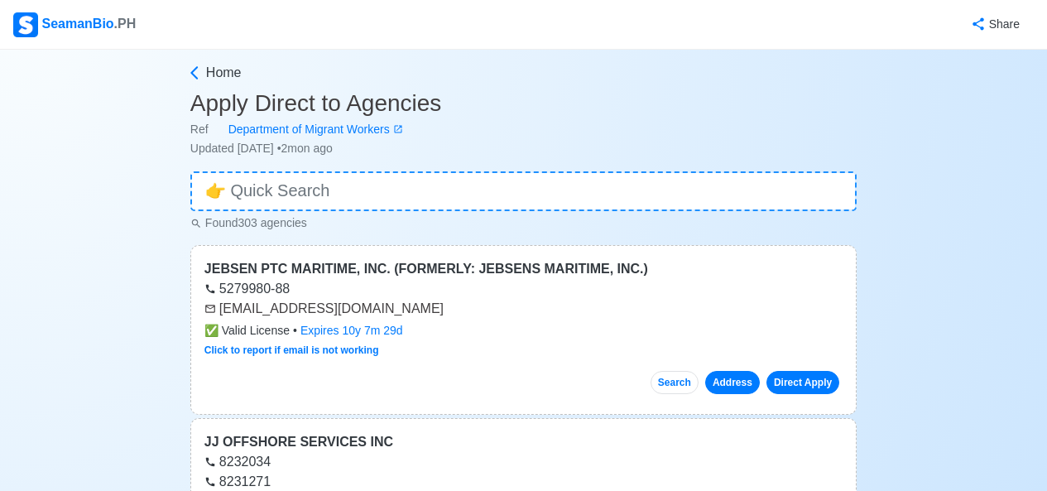
click at [736, 380] on button "Address" at bounding box center [732, 382] width 55 height 23
click at [190, 77] on icon at bounding box center [194, 73] width 17 height 17
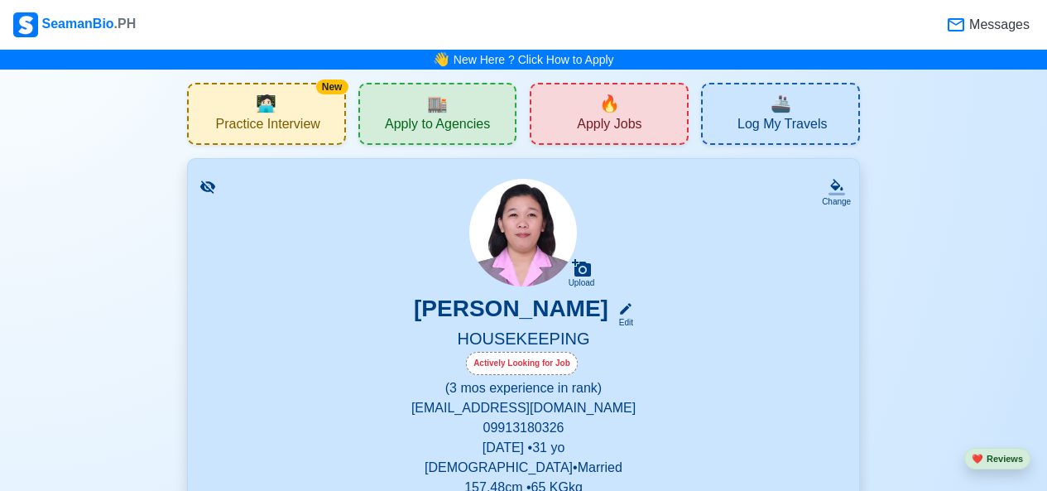
click at [608, 123] on span "Apply Jobs" at bounding box center [609, 126] width 65 height 21
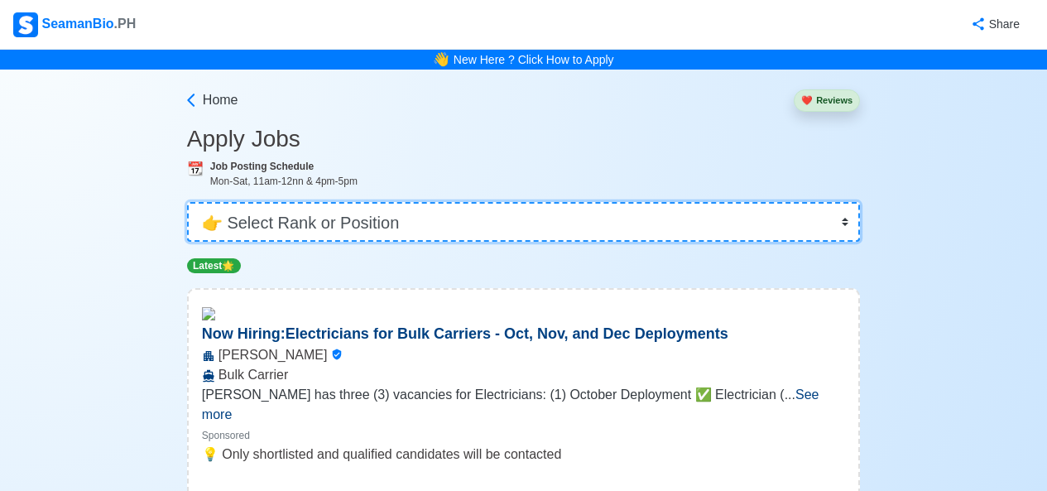
click at [436, 223] on select "👉 Select Rank or Position Master Chief Officer 2nd Officer 3rd Officer Junior O…" at bounding box center [523, 222] width 673 height 40
click at [306, 226] on select "👉 Select Rank or Position Master Chief Officer 2nd Officer 3rd Officer Junior O…" at bounding box center [523, 222] width 673 height 40
click at [307, 222] on select "👉 Select Rank or Position Master Chief Officer 2nd Officer 3rd Officer Junior O…" at bounding box center [523, 222] width 673 height 40
click at [189, 202] on select "👉 Select Rank or Position Master Chief Officer 2nd Officer 3rd Officer Junior O…" at bounding box center [523, 222] width 673 height 40
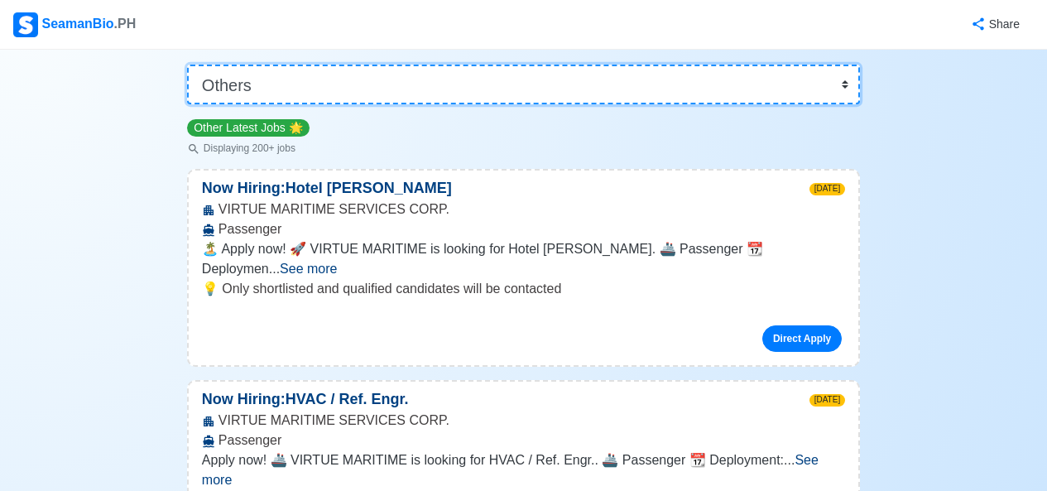
scroll to position [166, 0]
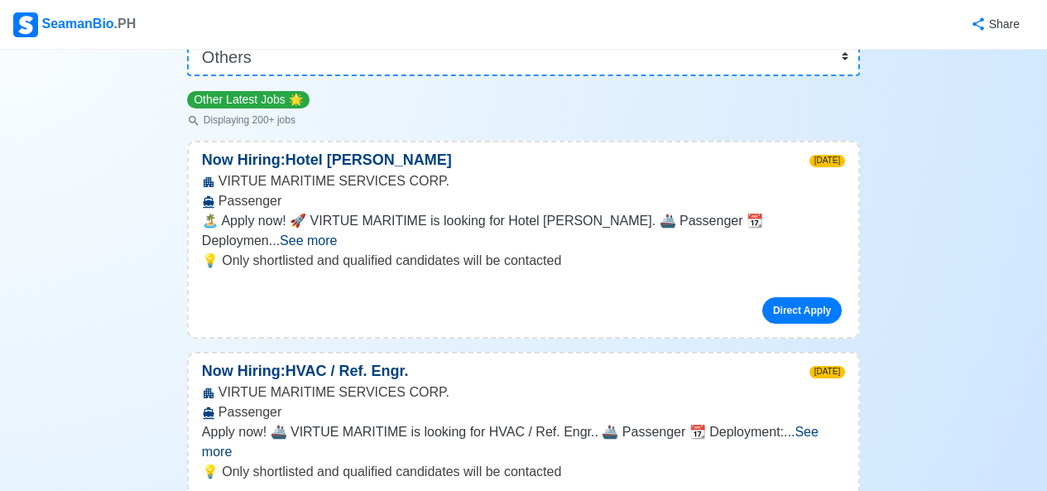
click at [337, 233] on span "See more" at bounding box center [308, 240] width 57 height 14
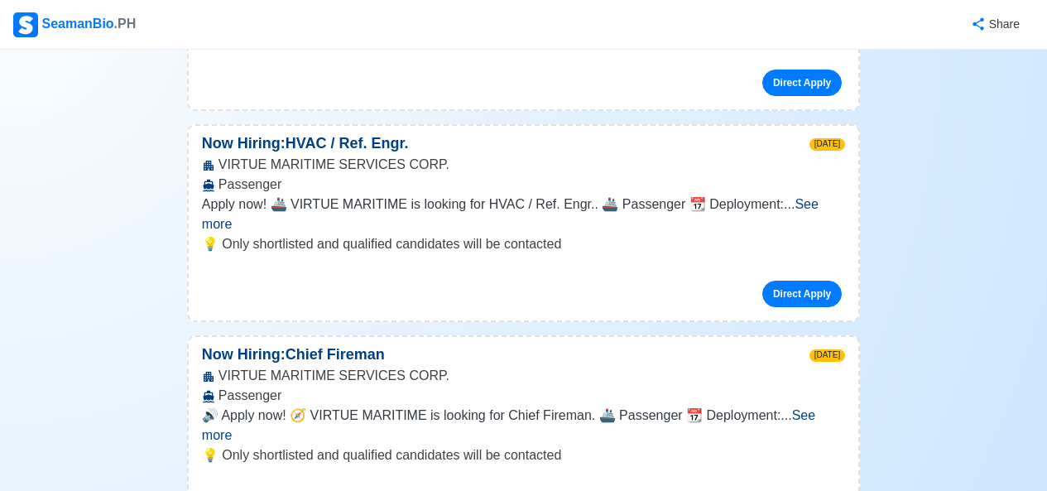
scroll to position [497, 0]
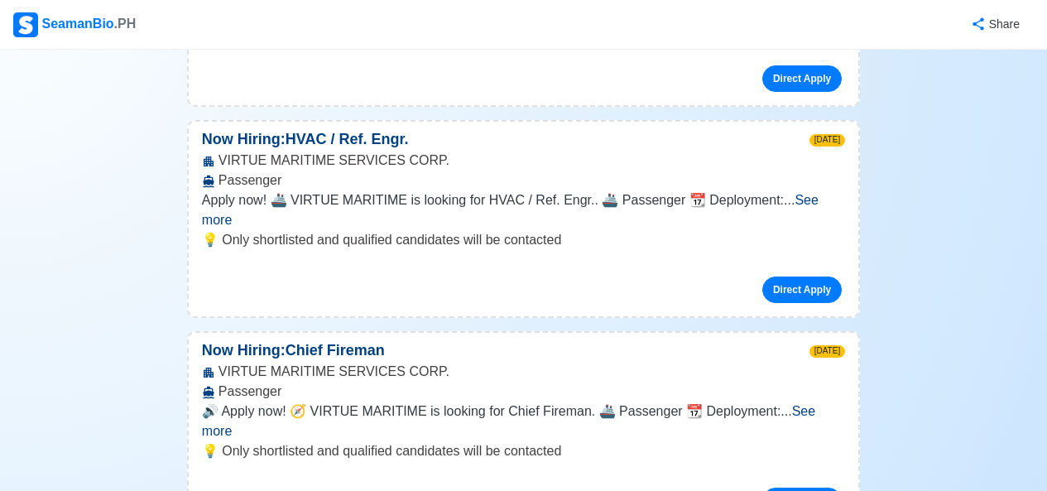
click at [812, 198] on span "See more" at bounding box center [510, 210] width 617 height 34
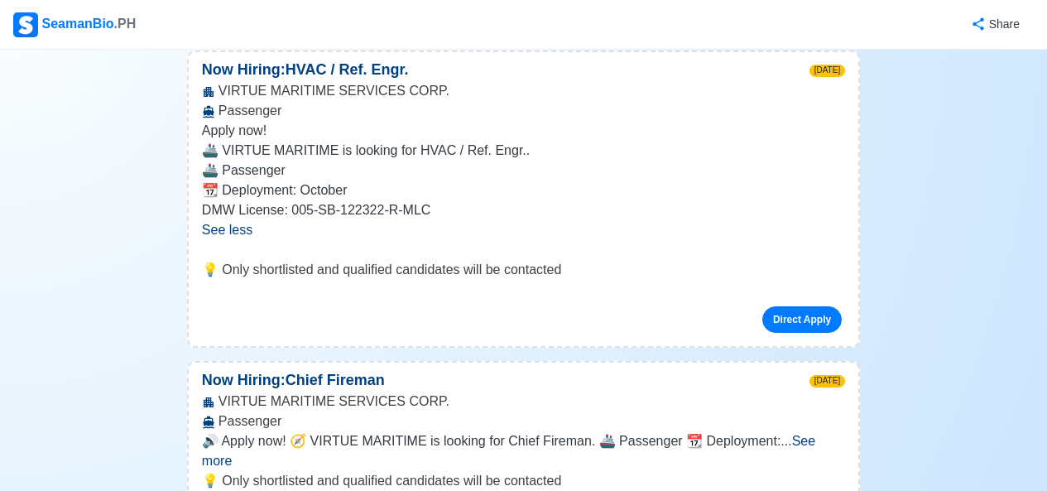
scroll to position [662, 0]
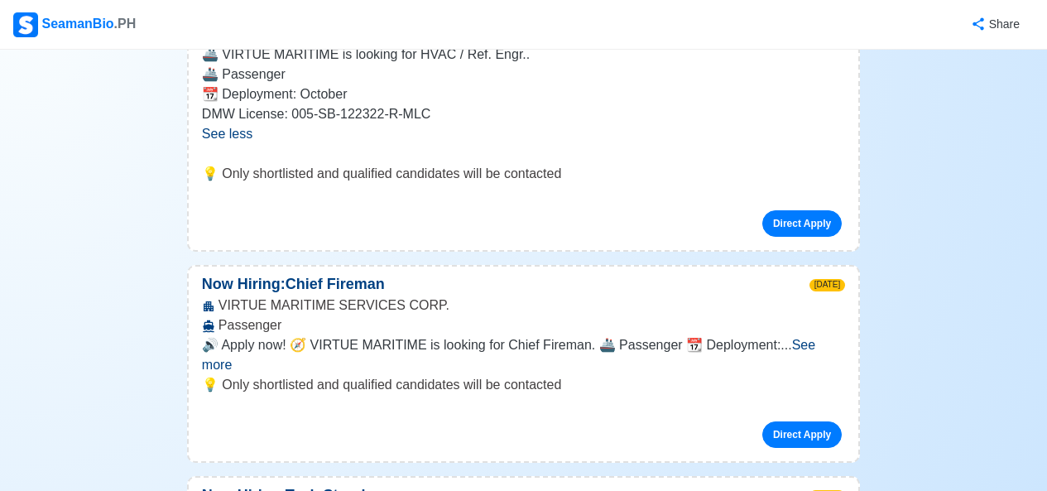
click at [815, 348] on span "See more" at bounding box center [508, 355] width 613 height 34
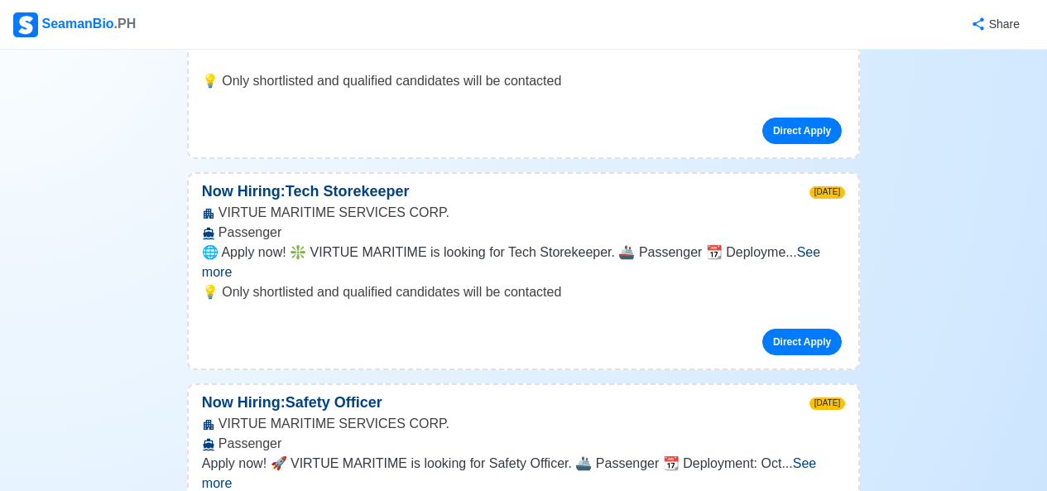
scroll to position [1076, 0]
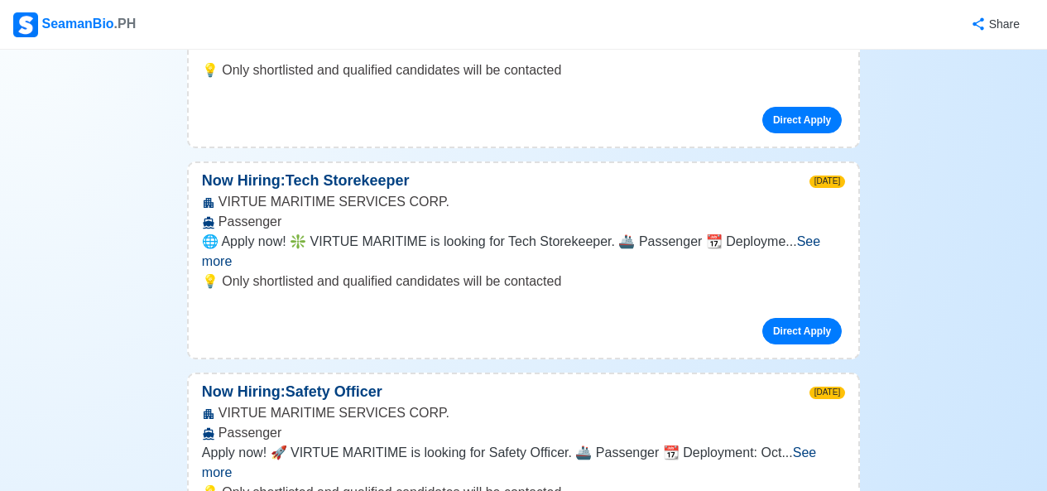
click at [809, 244] on span "See more" at bounding box center [511, 251] width 618 height 34
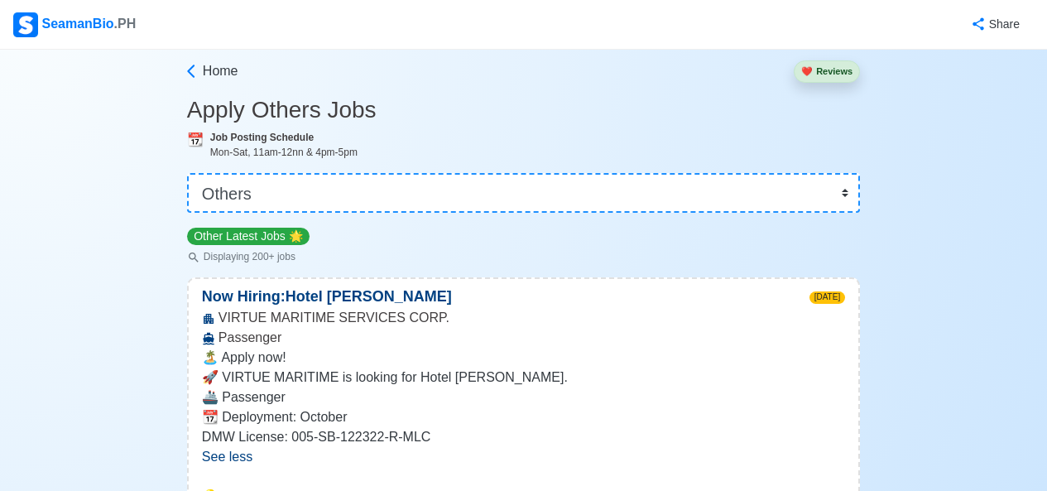
scroll to position [0, 0]
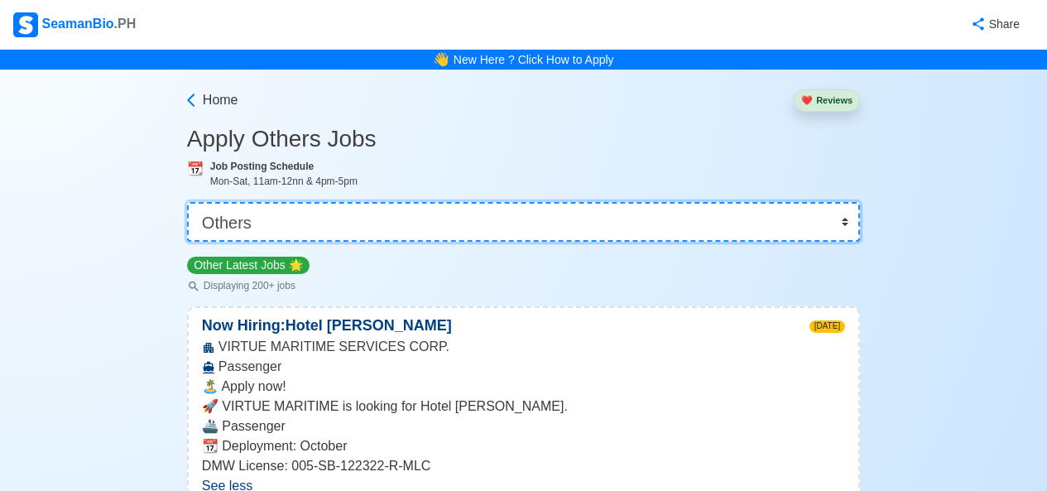
click at [308, 213] on select "👉 Select Rank or Position Master Chief Officer 2nd Officer 3rd Officer Junior O…" at bounding box center [523, 222] width 673 height 40
select select "Electrician"
click at [189, 202] on select "👉 Select Rank or Position Master Chief Officer 2nd Officer 3rd Officer Junior O…" at bounding box center [523, 222] width 673 height 40
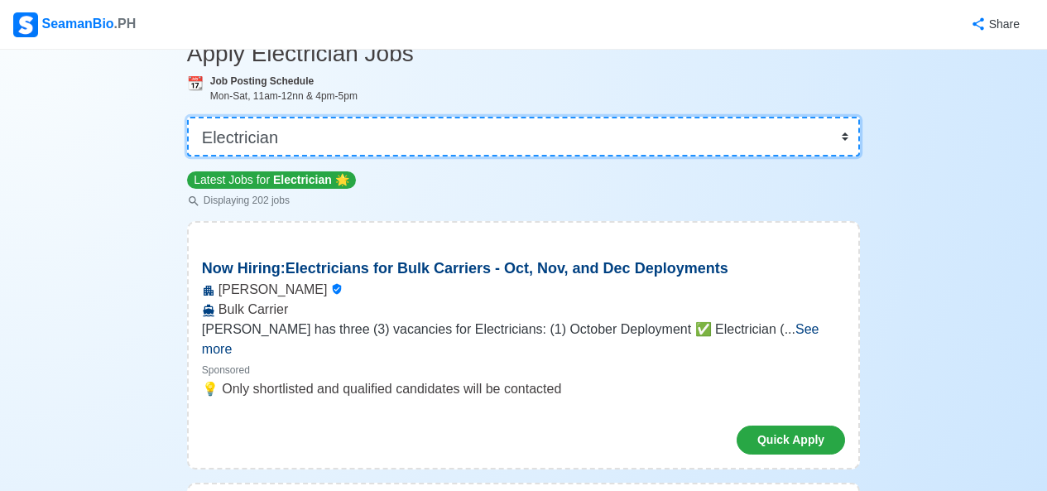
scroll to position [166, 0]
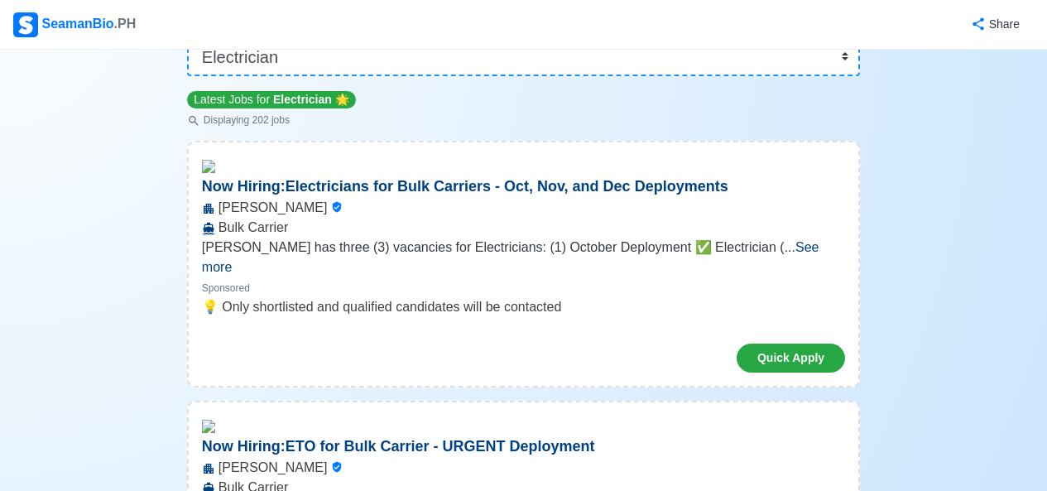
click at [809, 242] on span "See more" at bounding box center [510, 257] width 617 height 34
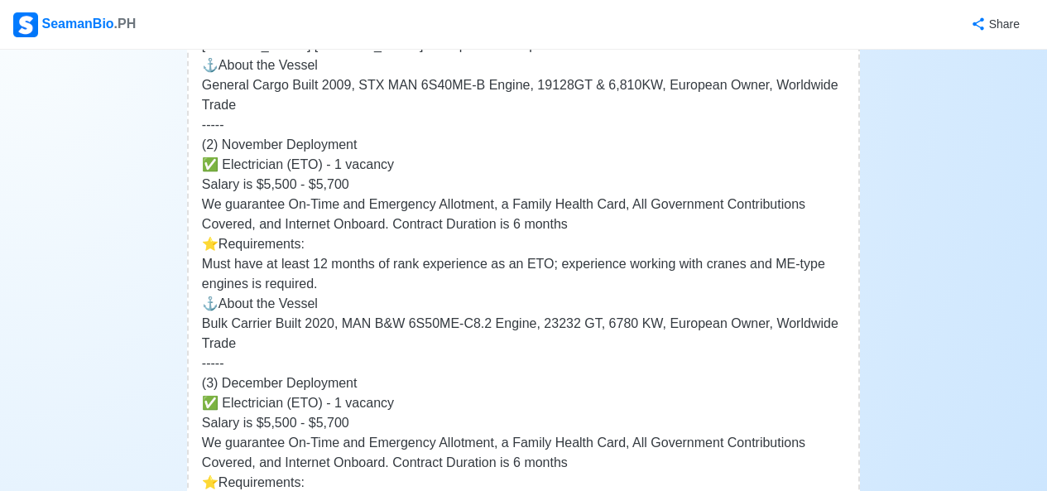
scroll to position [497, 0]
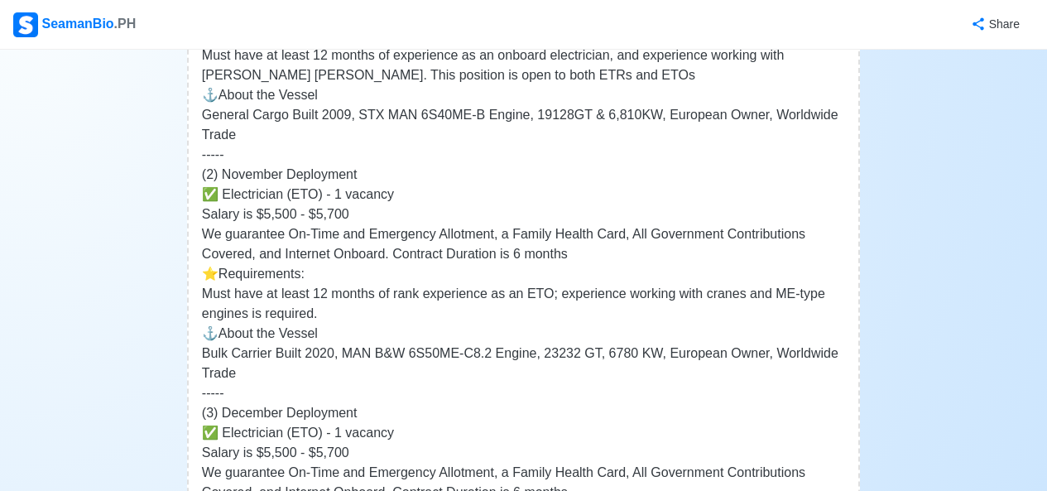
click at [496, 223] on p "Salary is $5,500 - $5,700" at bounding box center [523, 214] width 643 height 20
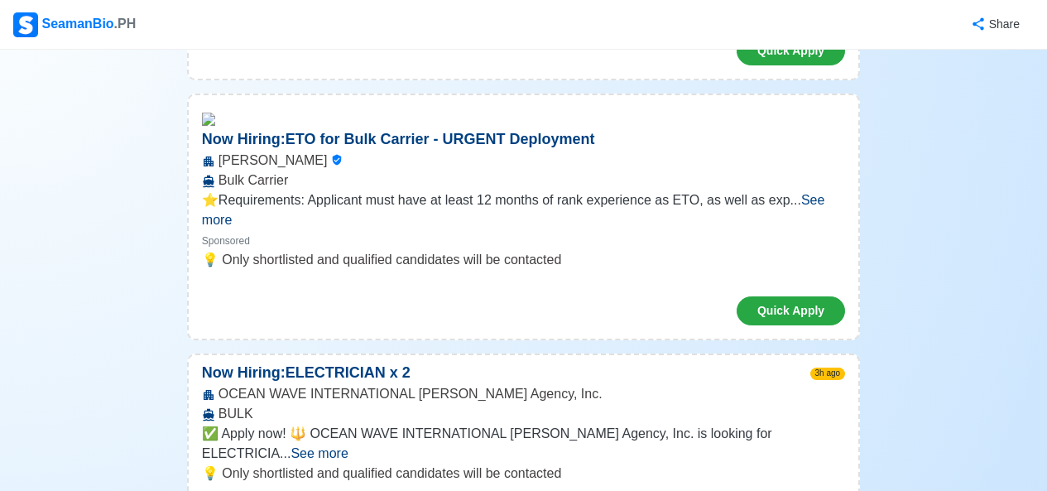
scroll to position [1324, 0]
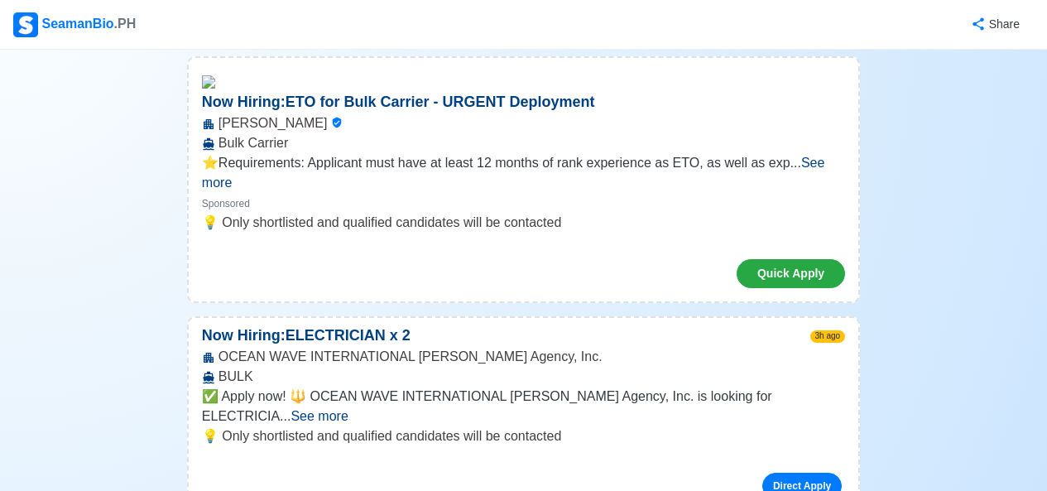
click at [348, 409] on span "See more" at bounding box center [318, 416] width 57 height 14
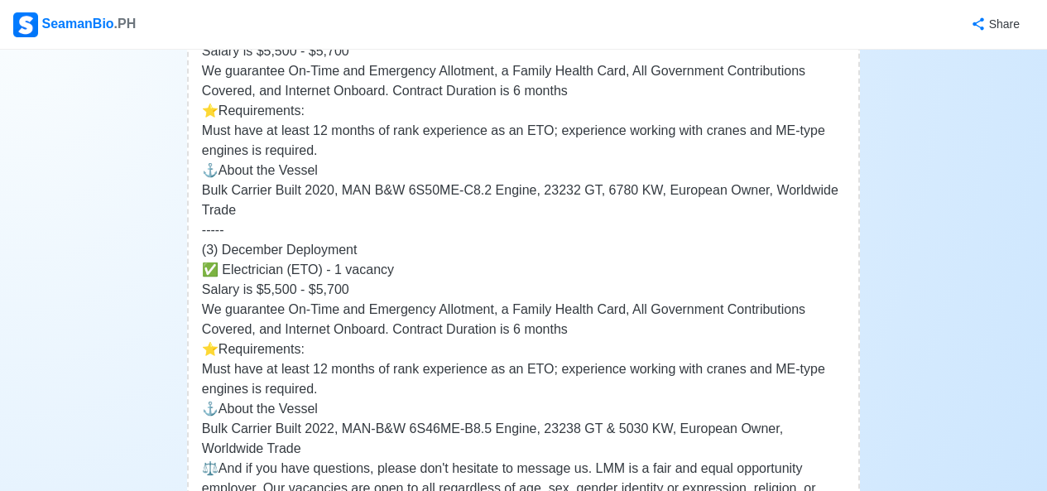
scroll to position [662, 0]
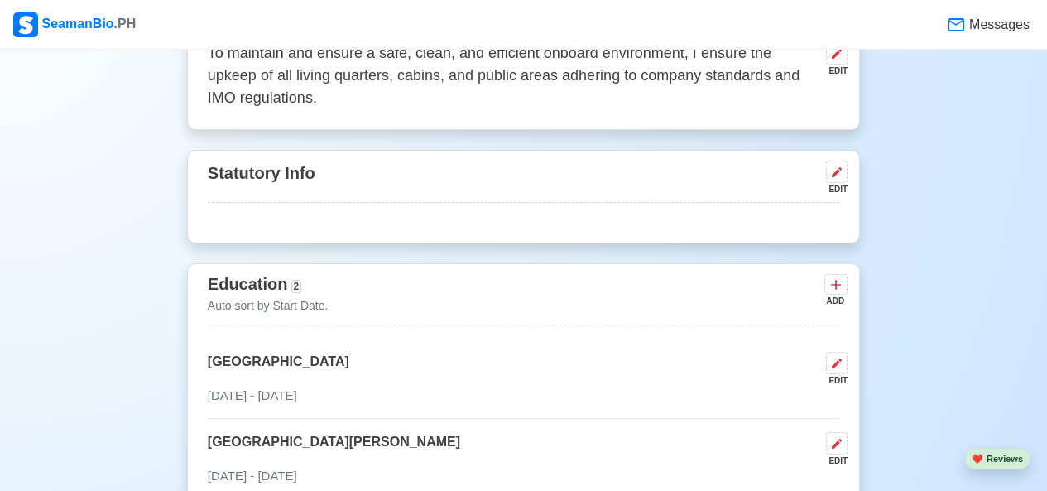
scroll to position [662, 0]
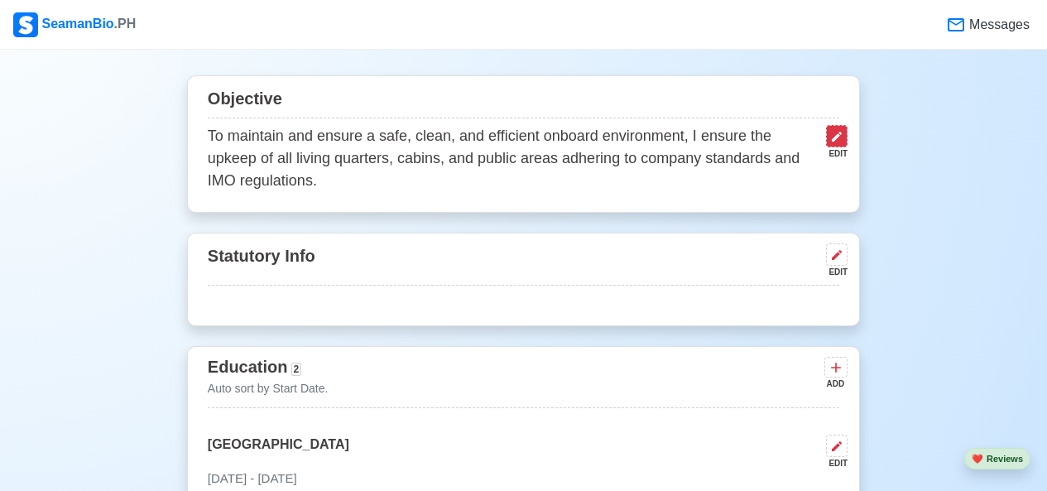
click at [842, 137] on icon at bounding box center [836, 136] width 13 height 13
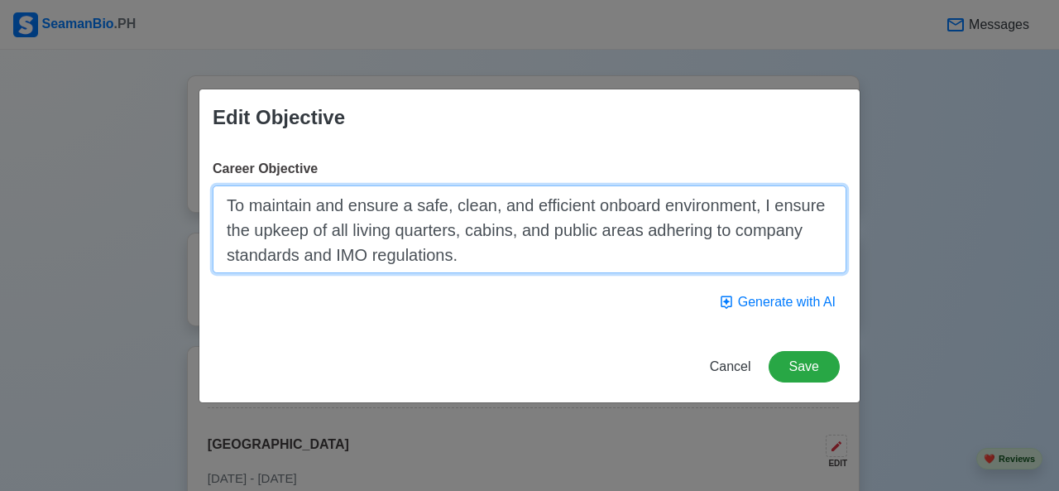
drag, startPoint x: 492, startPoint y: 267, endPoint x: 216, endPoint y: 190, distance: 286.9
click at [216, 190] on textarea "To maintain and ensure a safe, clean, and efficient onboard environment, I ensu…" at bounding box center [530, 229] width 634 height 88
paste textarea "share my skills and abilities and be part of a competetive company where I can …"
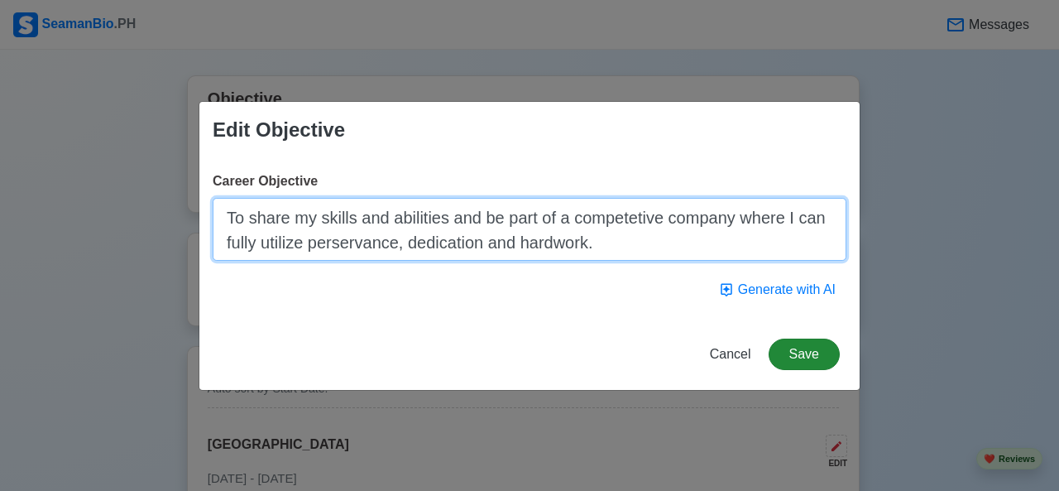
type textarea "To share my skills and abilities and be part of a competetive company where I c…"
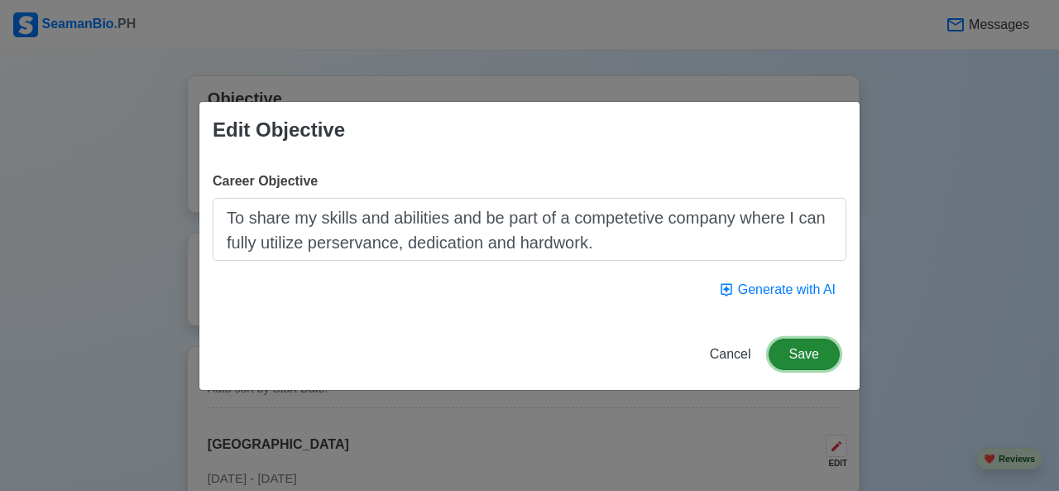
click at [809, 357] on button "Save" at bounding box center [804, 353] width 71 height 31
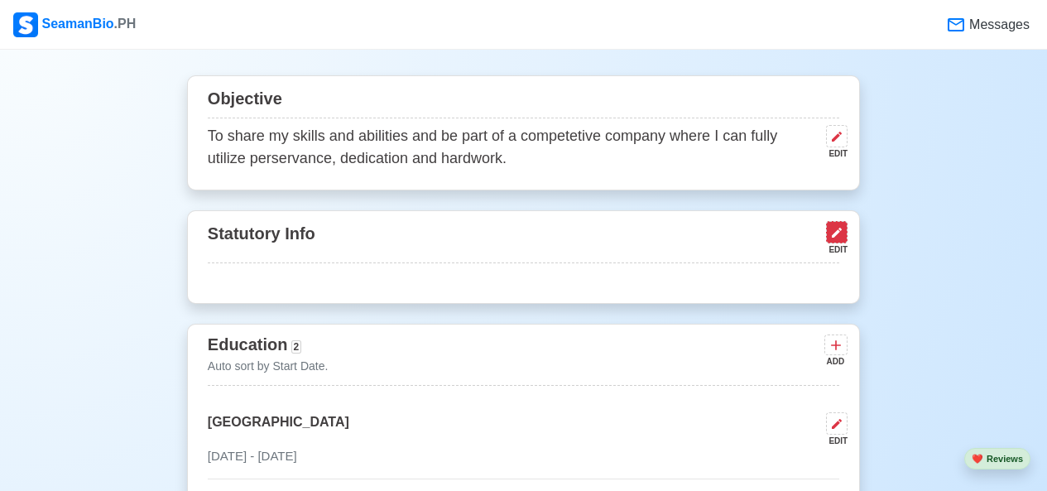
click at [844, 238] on button at bounding box center [837, 232] width 22 height 22
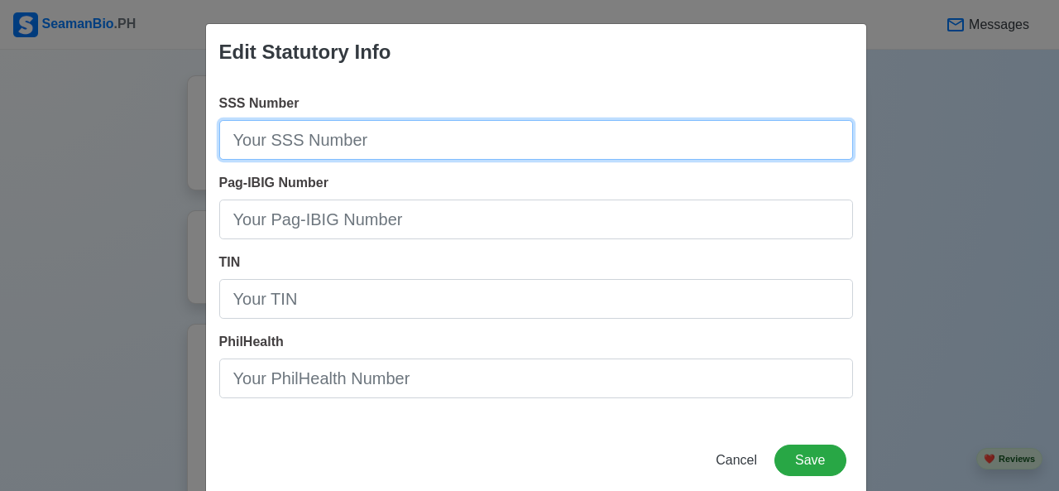
click at [343, 130] on input "SSS Number" at bounding box center [536, 140] width 634 height 40
type input "0231283395"
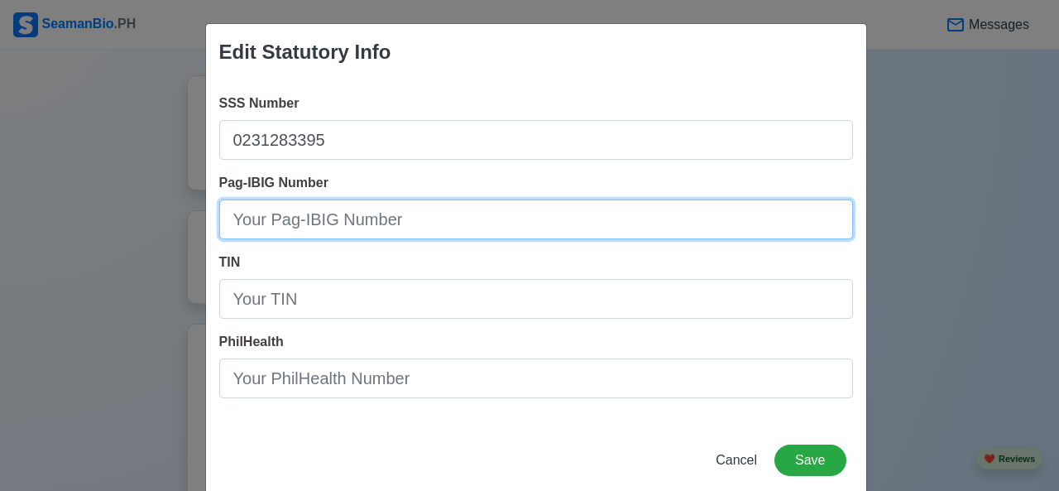
click at [292, 225] on input "Pag-IBIG Number" at bounding box center [536, 219] width 634 height 40
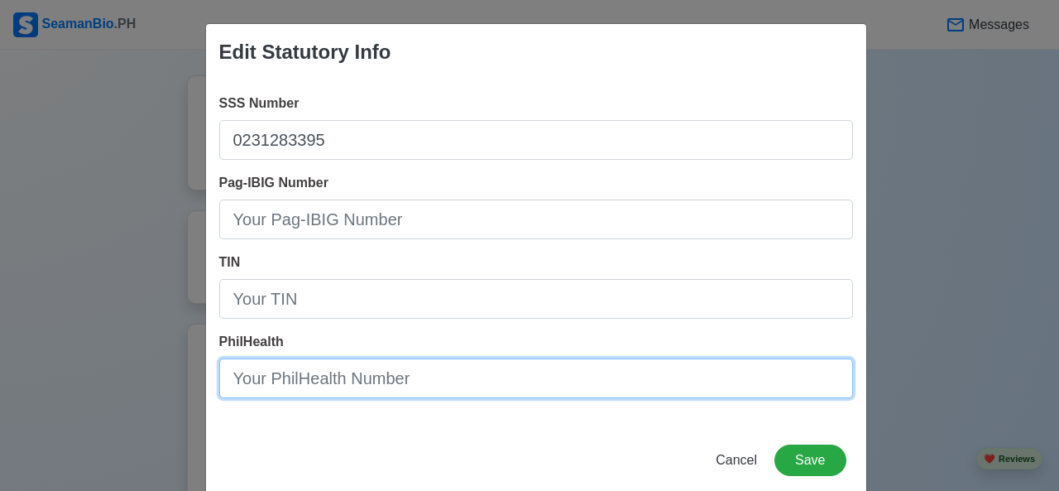
click at [389, 390] on input "PhilHealth" at bounding box center [536, 378] width 634 height 40
type input "070255845711"
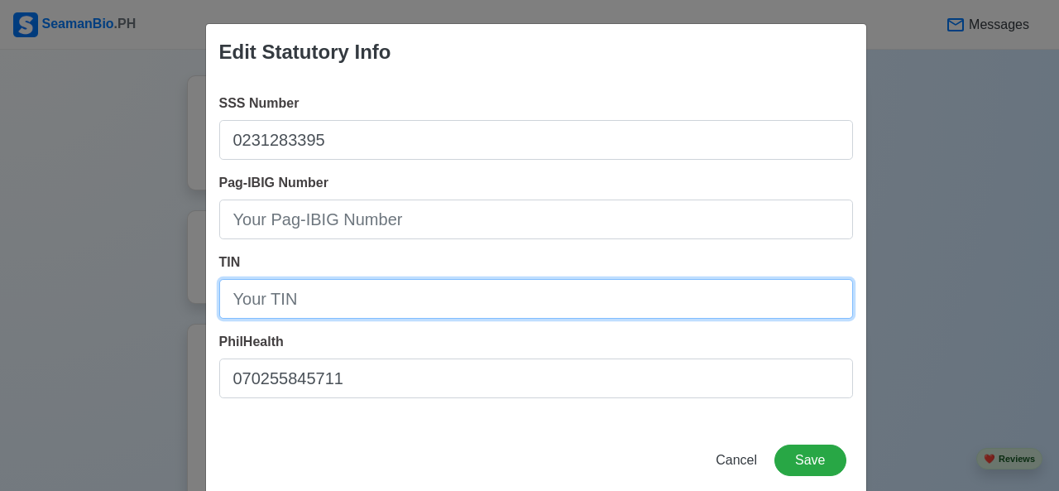
click at [333, 288] on input "TIN" at bounding box center [536, 299] width 634 height 40
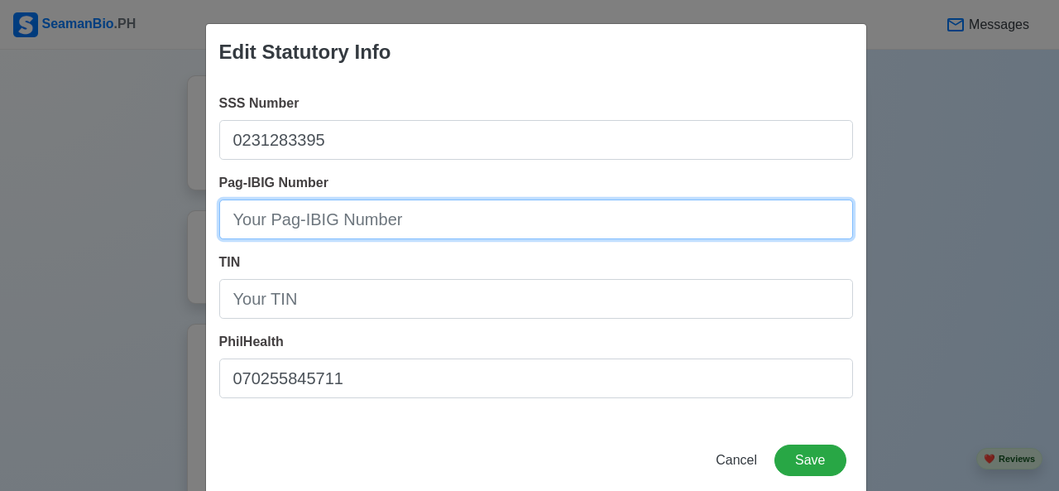
click at [443, 214] on input "Pag-IBIG Number" at bounding box center [536, 219] width 634 height 40
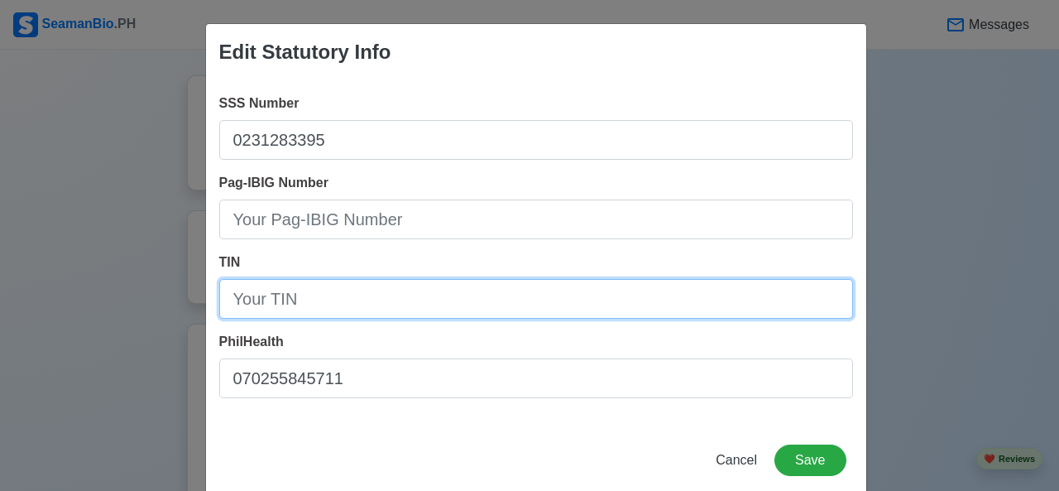
click at [422, 290] on input "TIN" at bounding box center [536, 299] width 634 height 40
drag, startPoint x: 342, startPoint y: 295, endPoint x: 109, endPoint y: 337, distance: 236.2
click at [127, 332] on div "Edit Statutory Info SSS Number 0231283395 Pag-IBIG Number TIN 070255845711 Phil…" at bounding box center [529, 245] width 1059 height 491
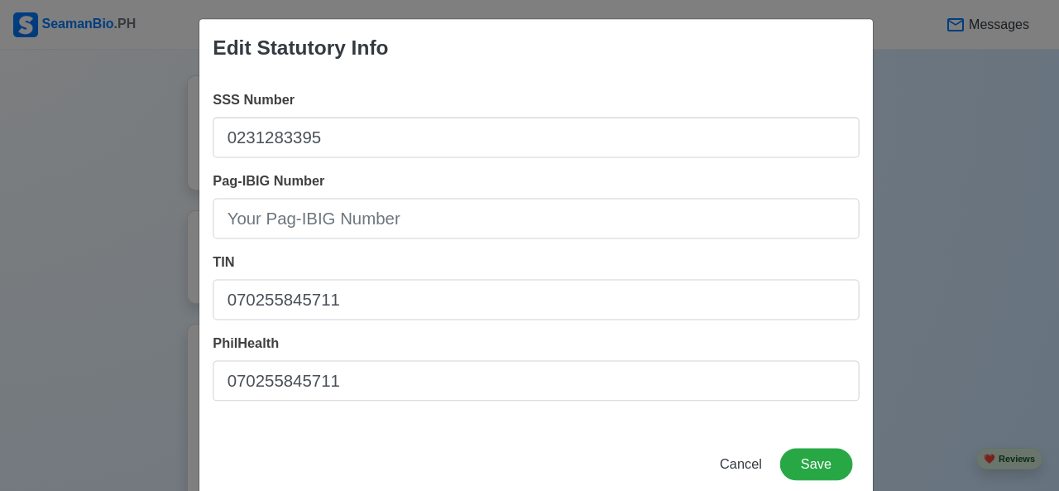
drag, startPoint x: 109, startPoint y: 337, endPoint x: 95, endPoint y: 338, distance: 14.2
click at [101, 338] on div "Edit Statutory Info SSS Number 0231283395 Pag-IBIG Number TIN 070255845711 Phil…" at bounding box center [529, 245] width 1059 height 491
drag, startPoint x: 95, startPoint y: 338, endPoint x: 84, endPoint y: 338, distance: 10.8
click at [92, 338] on div "Edit Statutory Info SSS Number 0231283395 Pag-IBIG Number TIN 070255845711 Phil…" at bounding box center [529, 245] width 1059 height 491
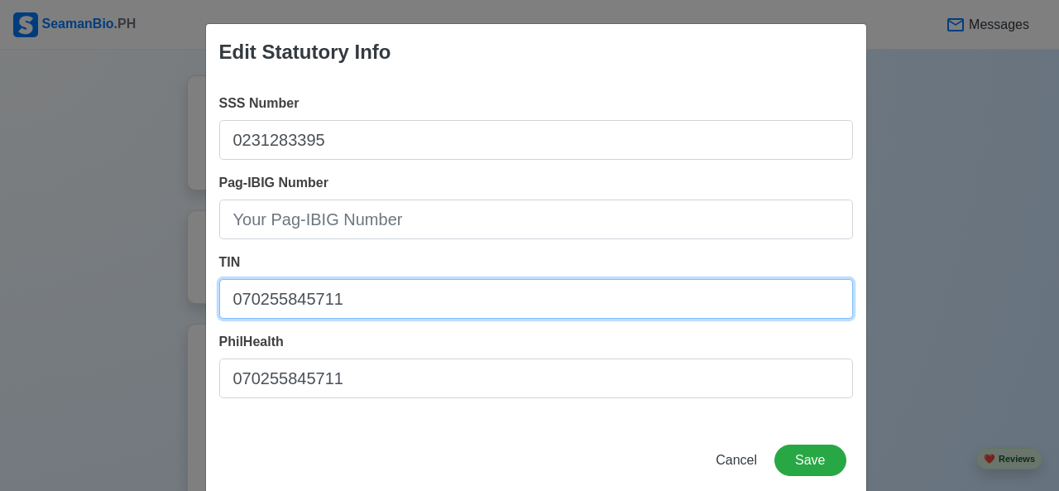
click at [374, 308] on input "070255845711" at bounding box center [536, 299] width 634 height 40
type input "0"
click at [475, 305] on input "TIN" at bounding box center [536, 299] width 634 height 40
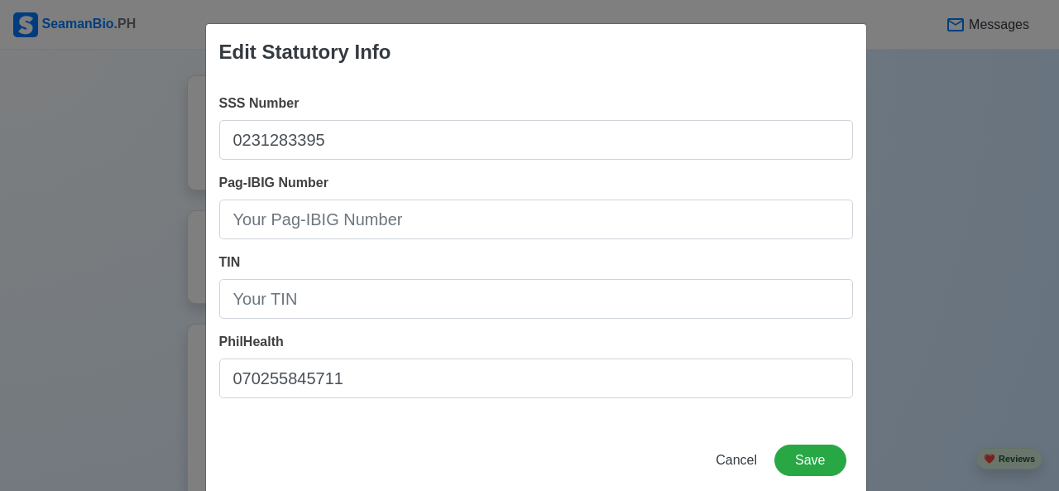
click at [880, 461] on div "Edit Statutory Info SSS Number 0231283395 Pag-IBIG Number TIN PhilHealth 070255…" at bounding box center [529, 245] width 1059 height 491
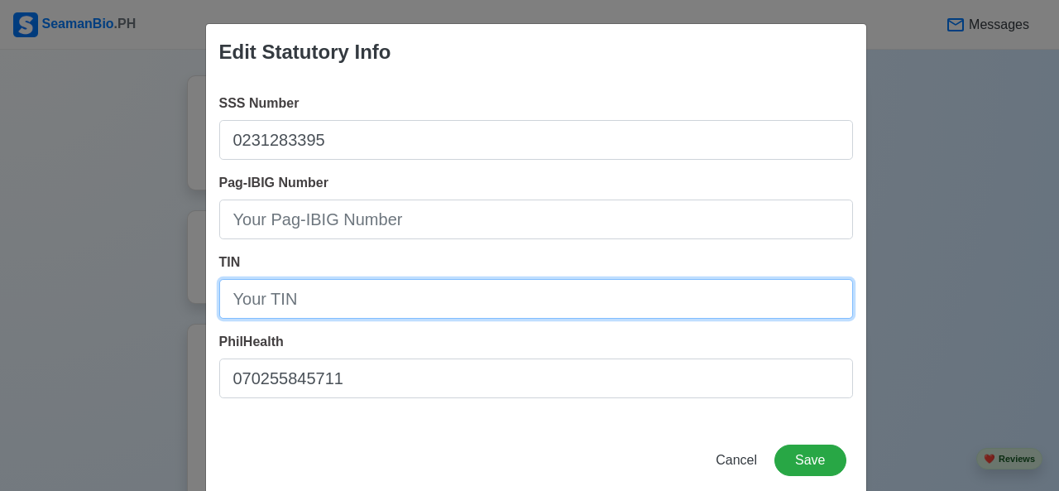
click at [339, 308] on input "TIN" at bounding box center [536, 299] width 634 height 40
type input "50857649600000"
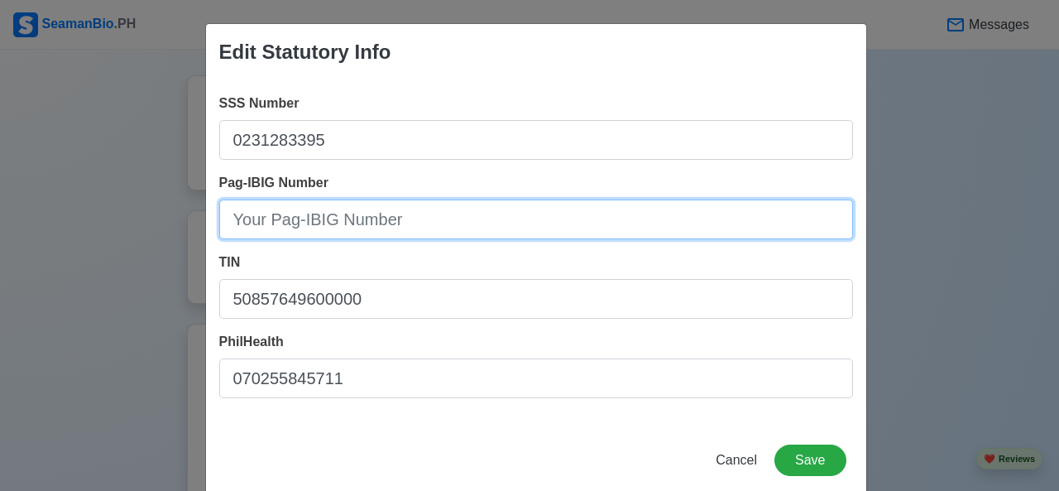
click at [399, 216] on input "Pag-IBIG Number" at bounding box center [536, 219] width 634 height 40
click at [245, 223] on input "Pag-IBIG Number" at bounding box center [536, 219] width 634 height 40
type input "121271087816"
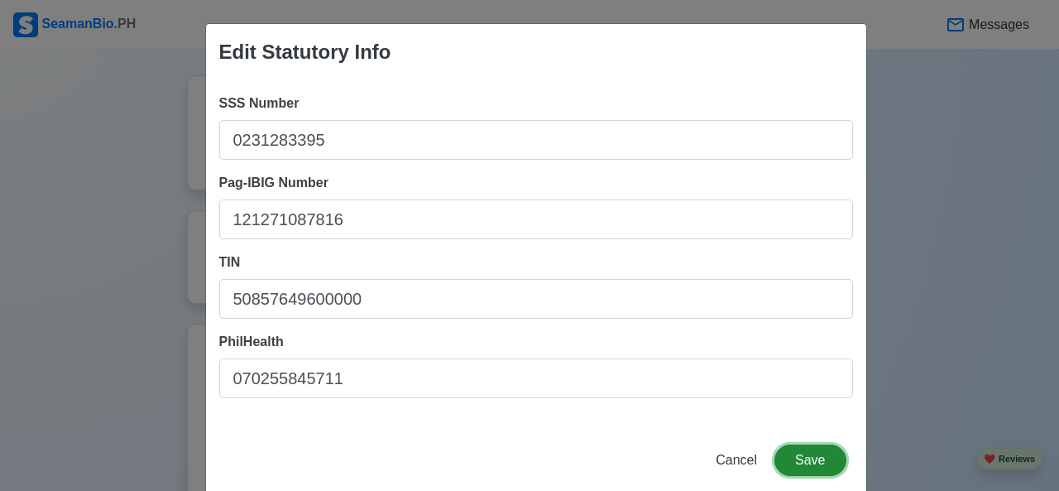
click at [831, 456] on button "Save" at bounding box center [810, 459] width 71 height 31
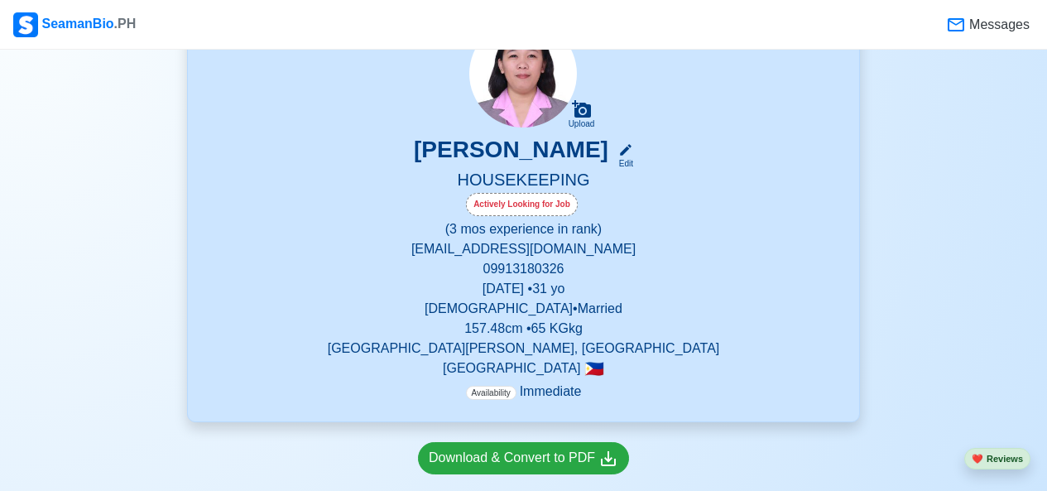
scroll to position [166, 0]
